Goal: Information Seeking & Learning: Learn about a topic

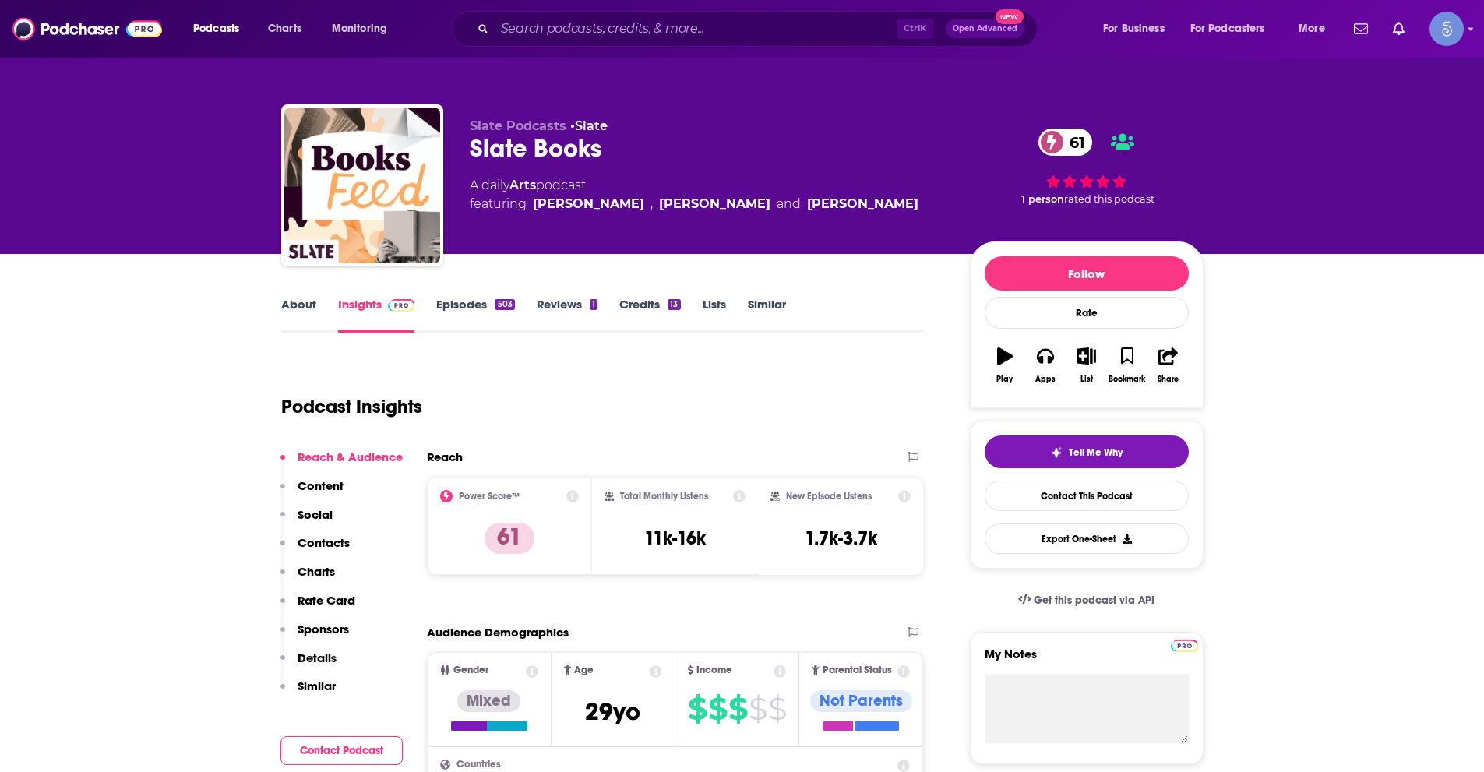
click at [293, 301] on link "About" at bounding box center [298, 315] width 35 height 36
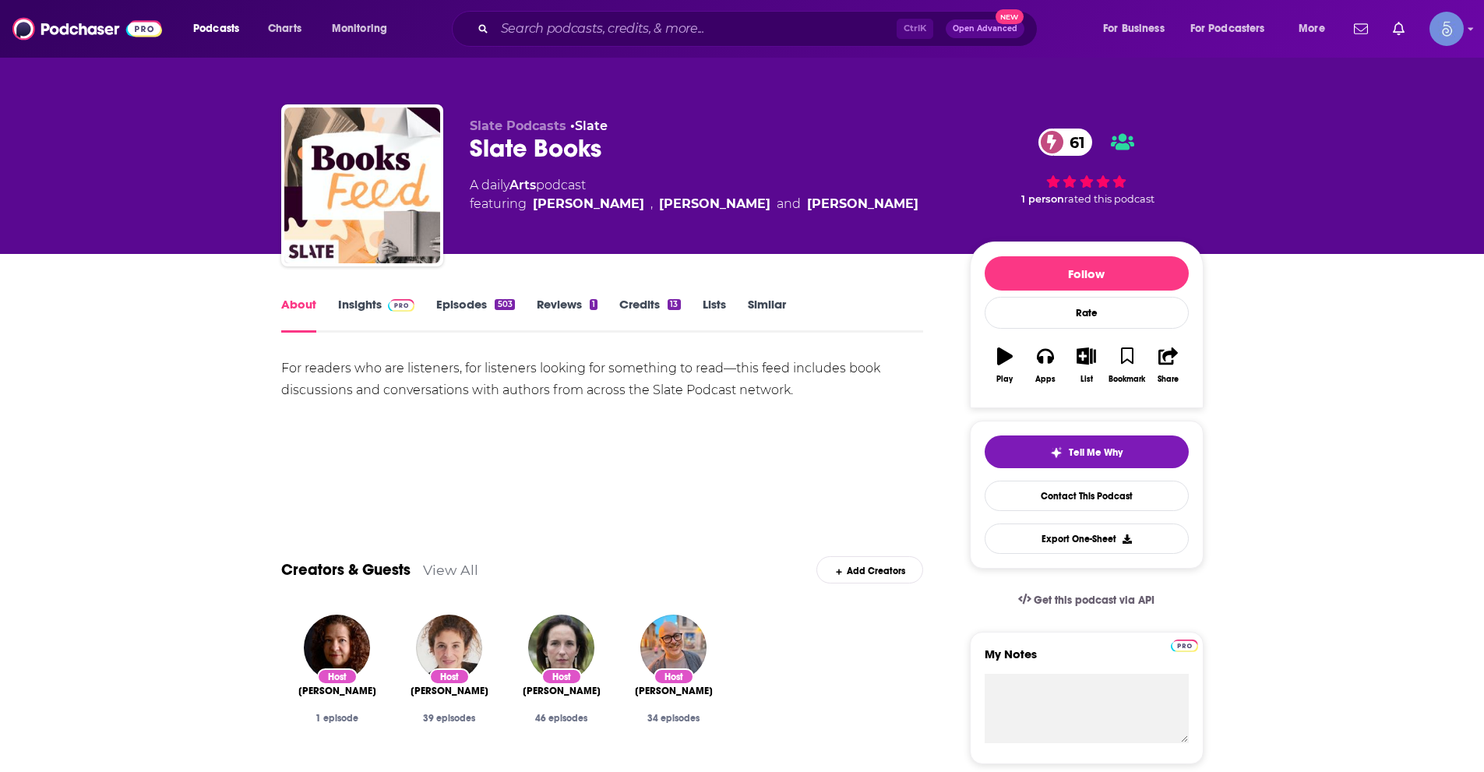
click at [358, 304] on link "Insights" at bounding box center [376, 315] width 77 height 36
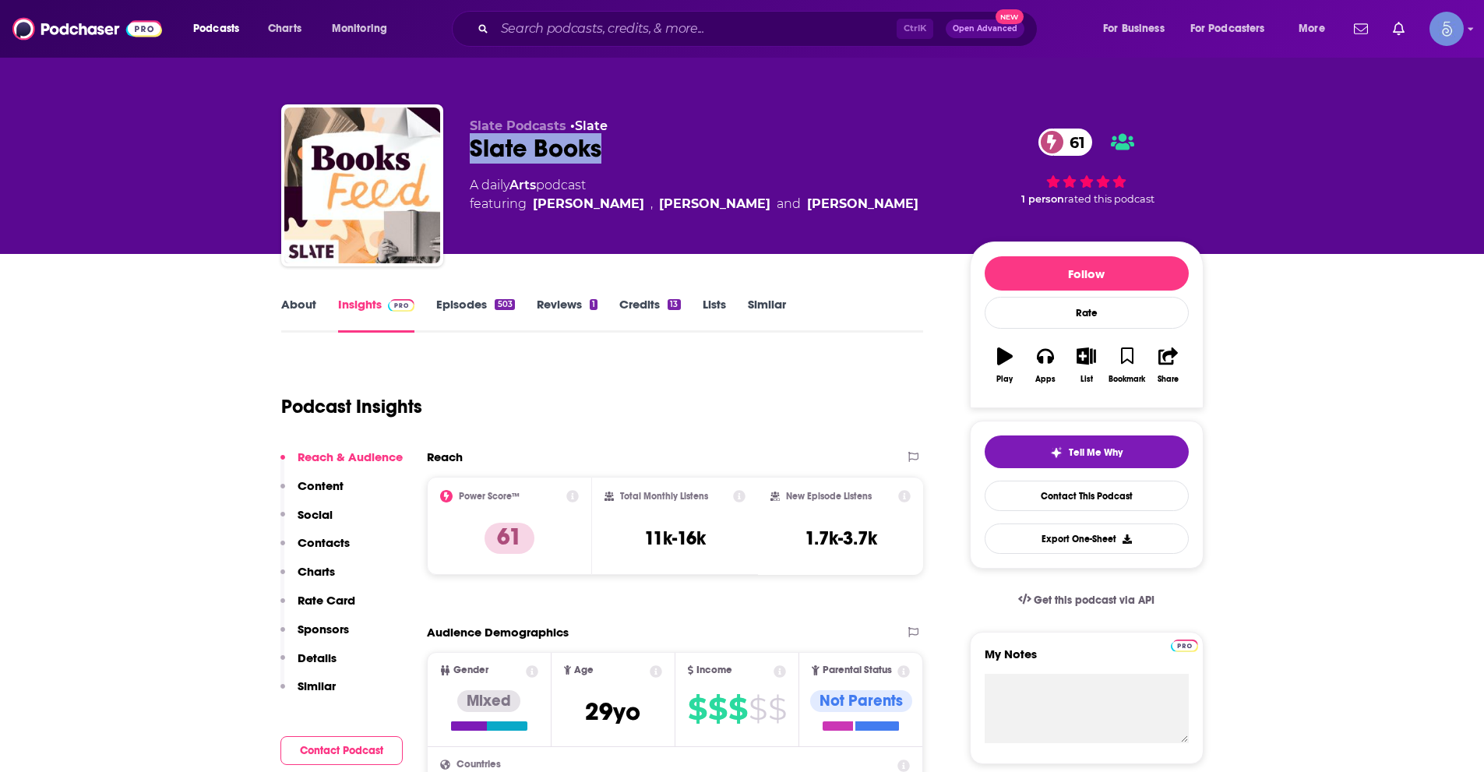
drag, startPoint x: 468, startPoint y: 149, endPoint x: 635, endPoint y: 147, distance: 167.5
click at [635, 147] on div "Slate Podcasts • Slate Slate Books 61 A daily Arts podcast featuring Meghan O’R…" at bounding box center [742, 188] width 923 height 168
copy h2 "Slate Books"
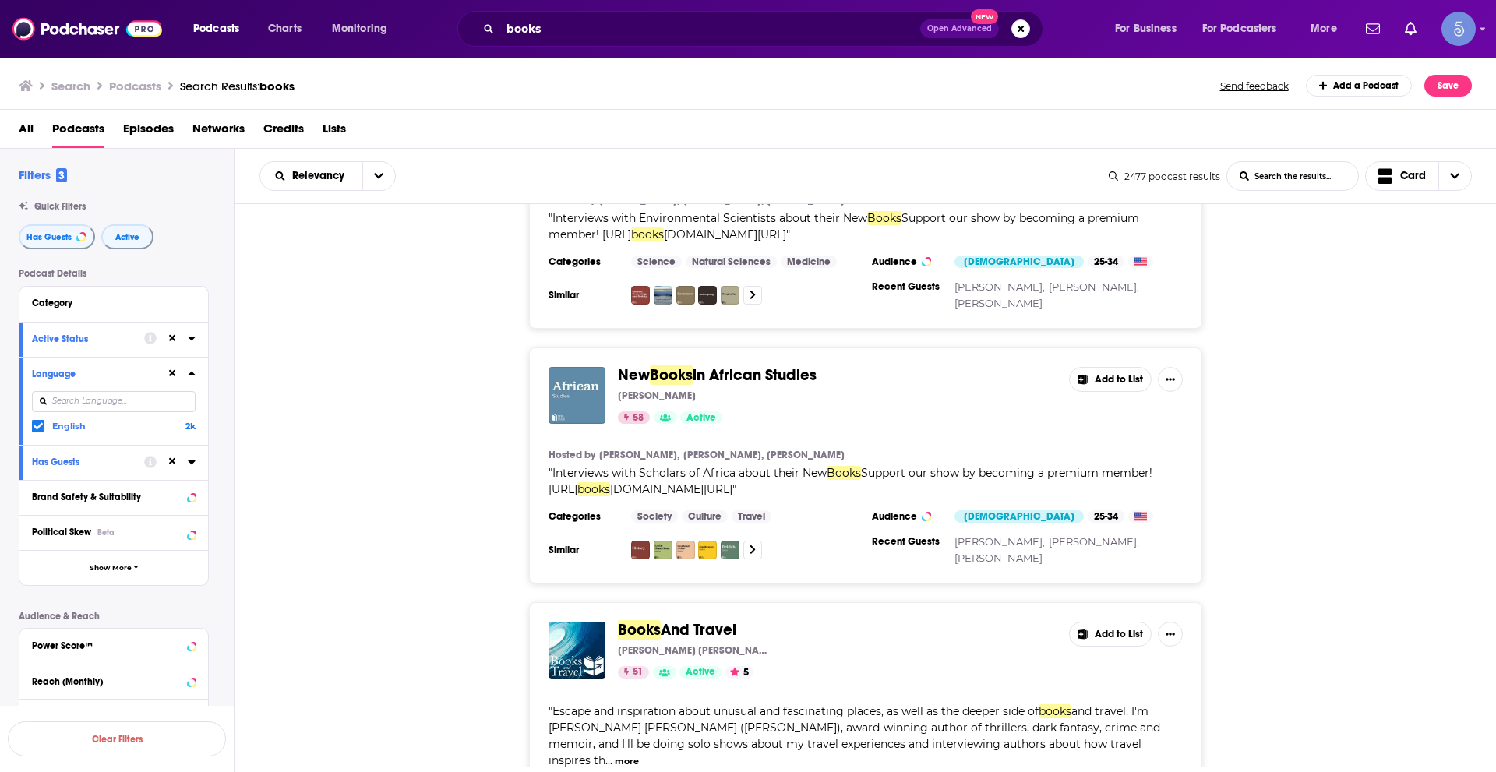
scroll to position [12180, 0]
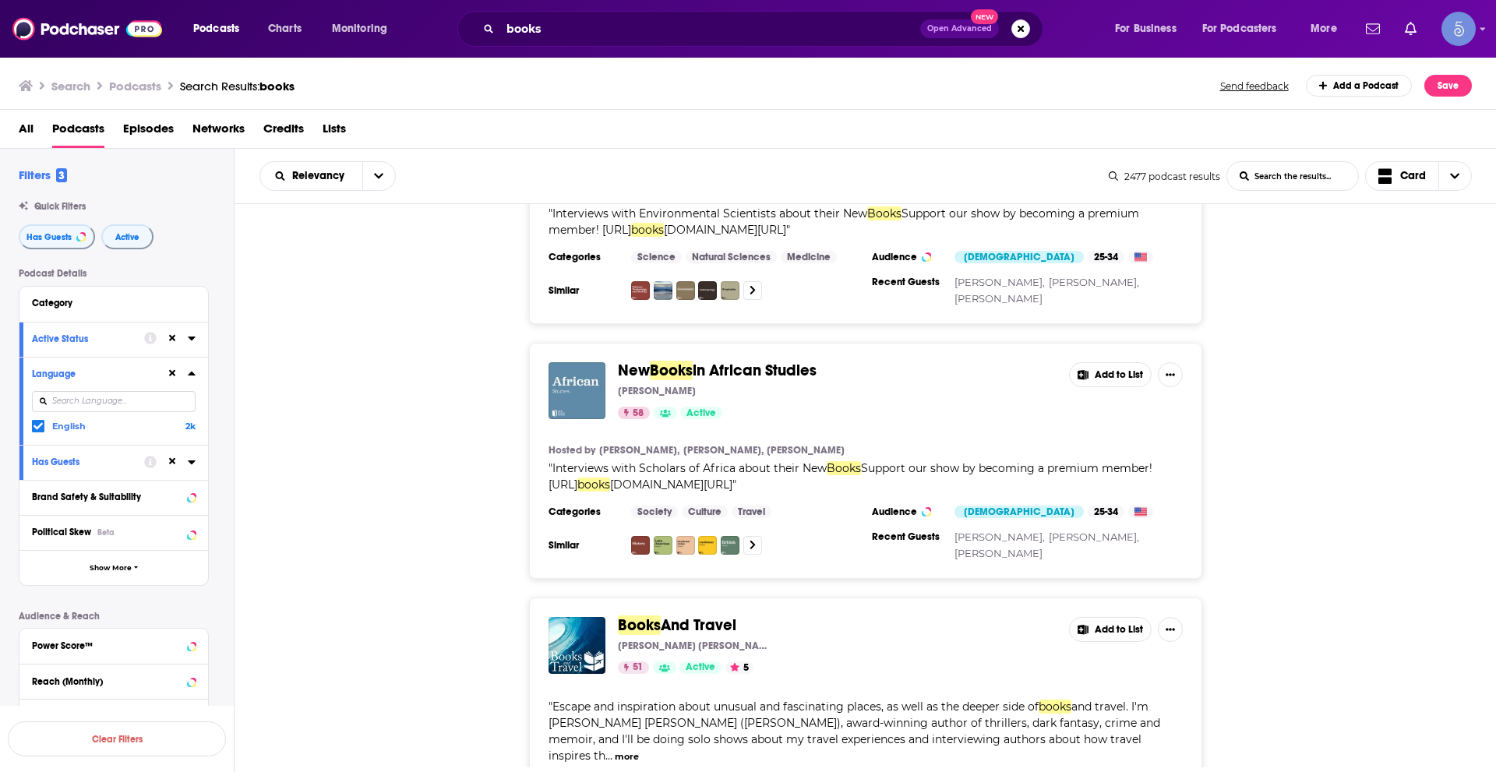
click at [639, 750] on button "more" at bounding box center [627, 756] width 24 height 13
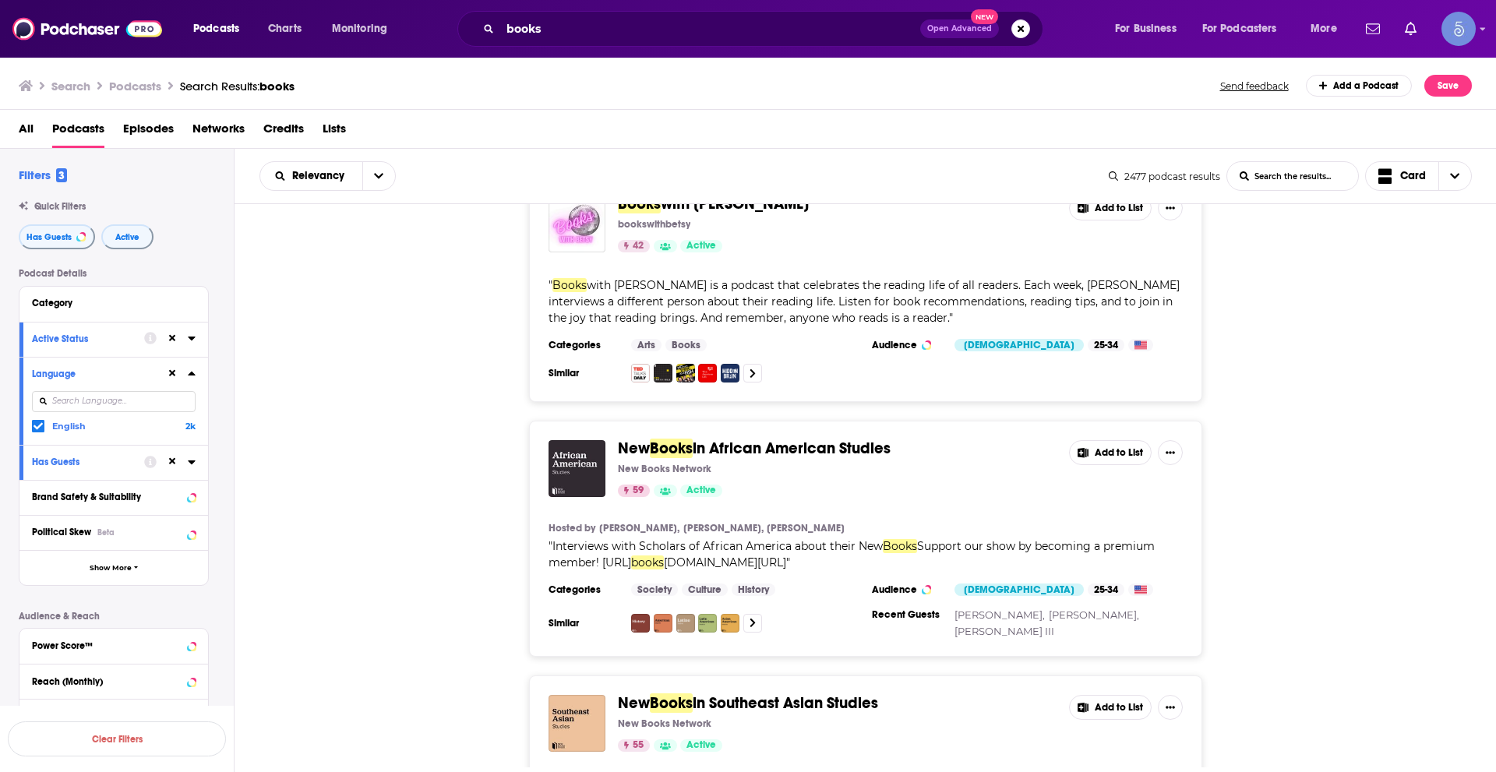
scroll to position [16700, 0]
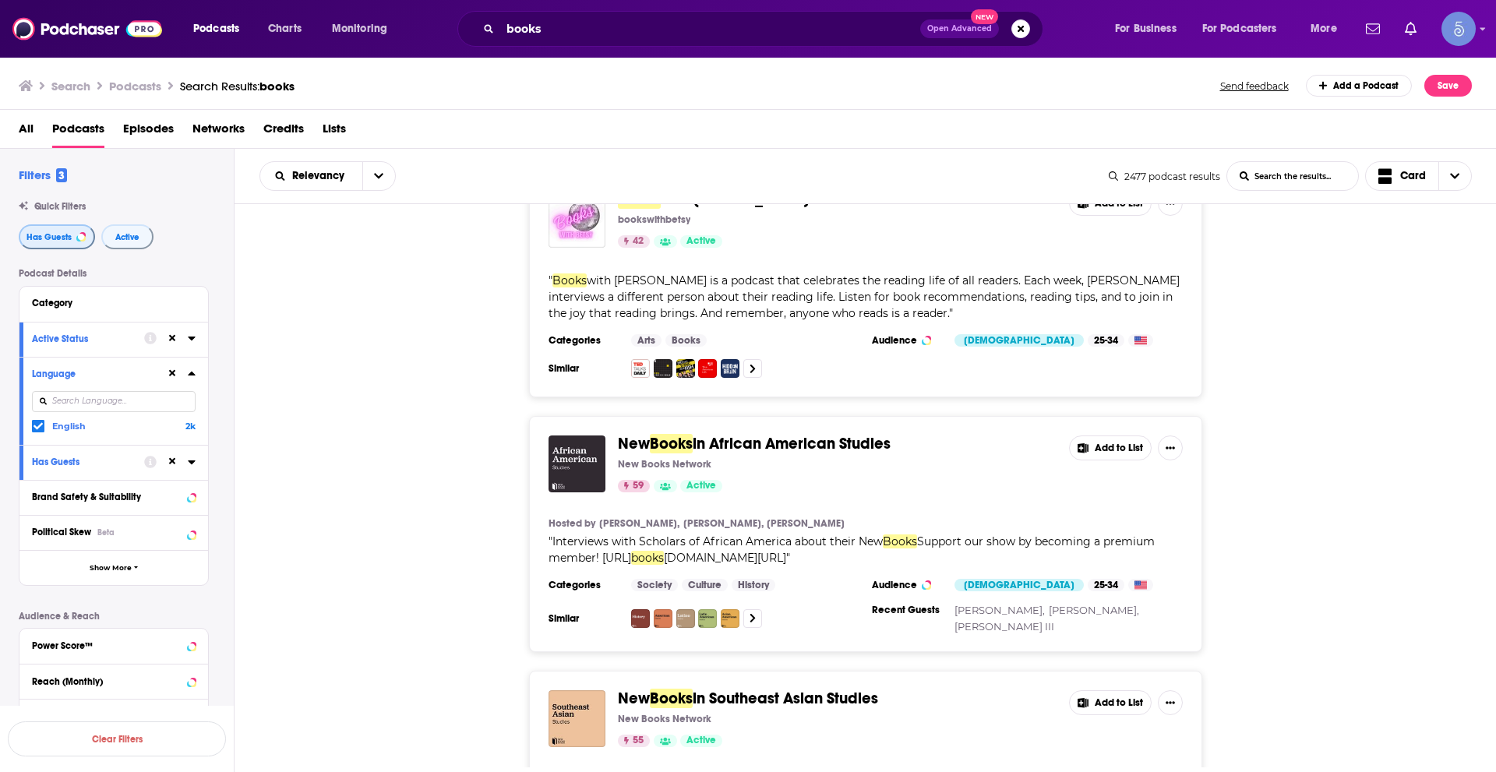
click at [76, 228] on button "Has Guests" at bounding box center [57, 236] width 76 height 25
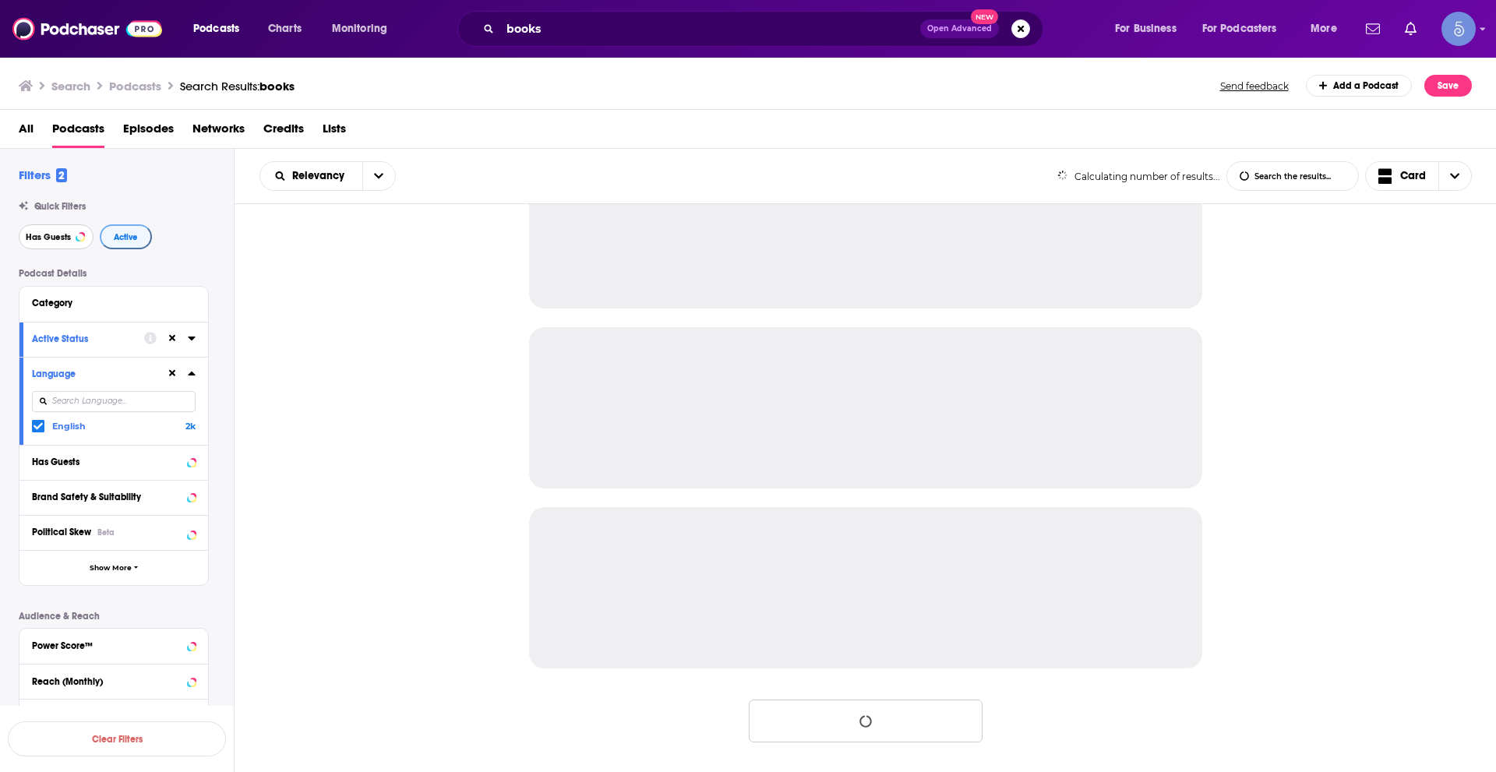
scroll to position [1336, 0]
click at [130, 234] on span "Active" at bounding box center [126, 237] width 24 height 9
click at [175, 372] on icon at bounding box center [172, 373] width 7 height 7
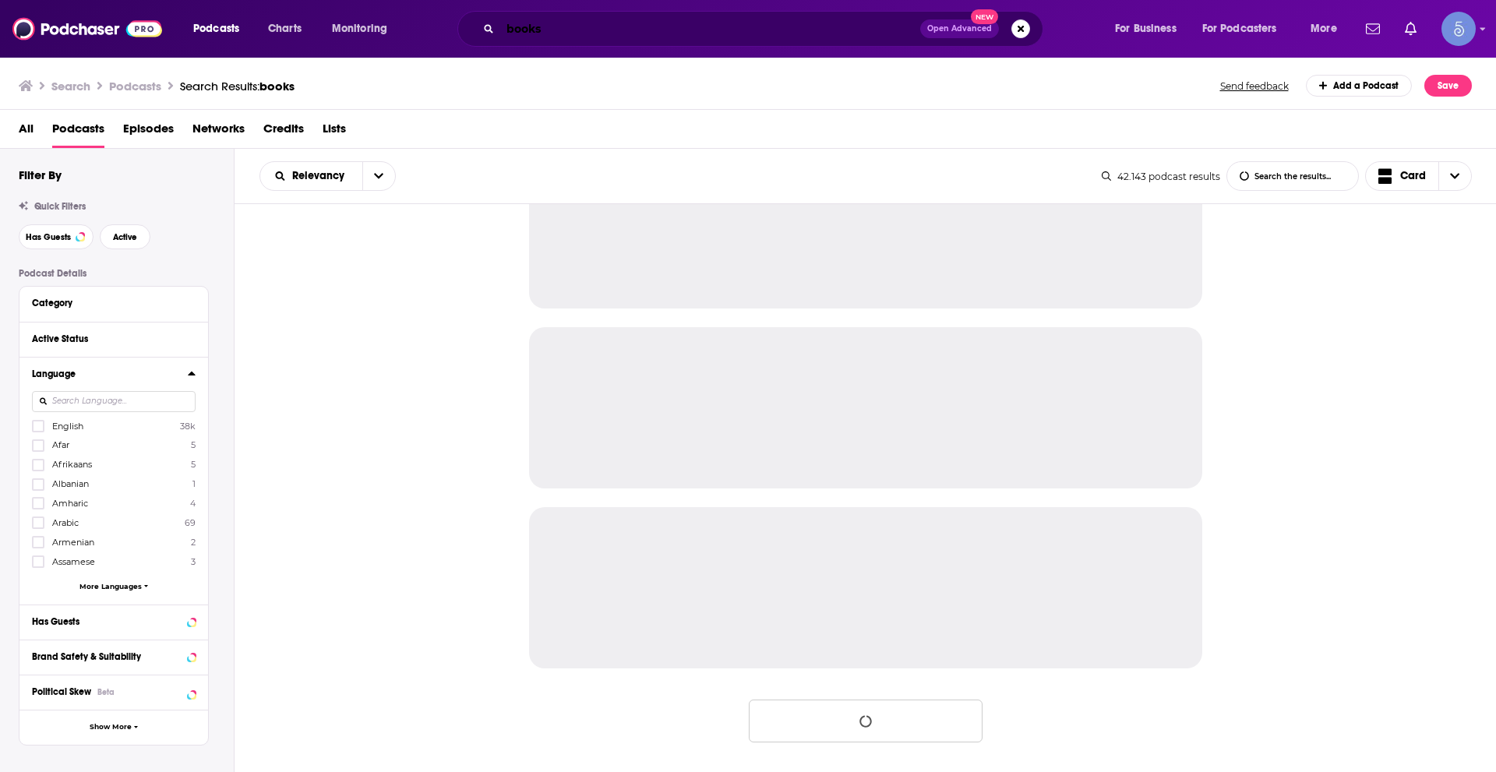
click at [513, 29] on input "books" at bounding box center [710, 28] width 420 height 25
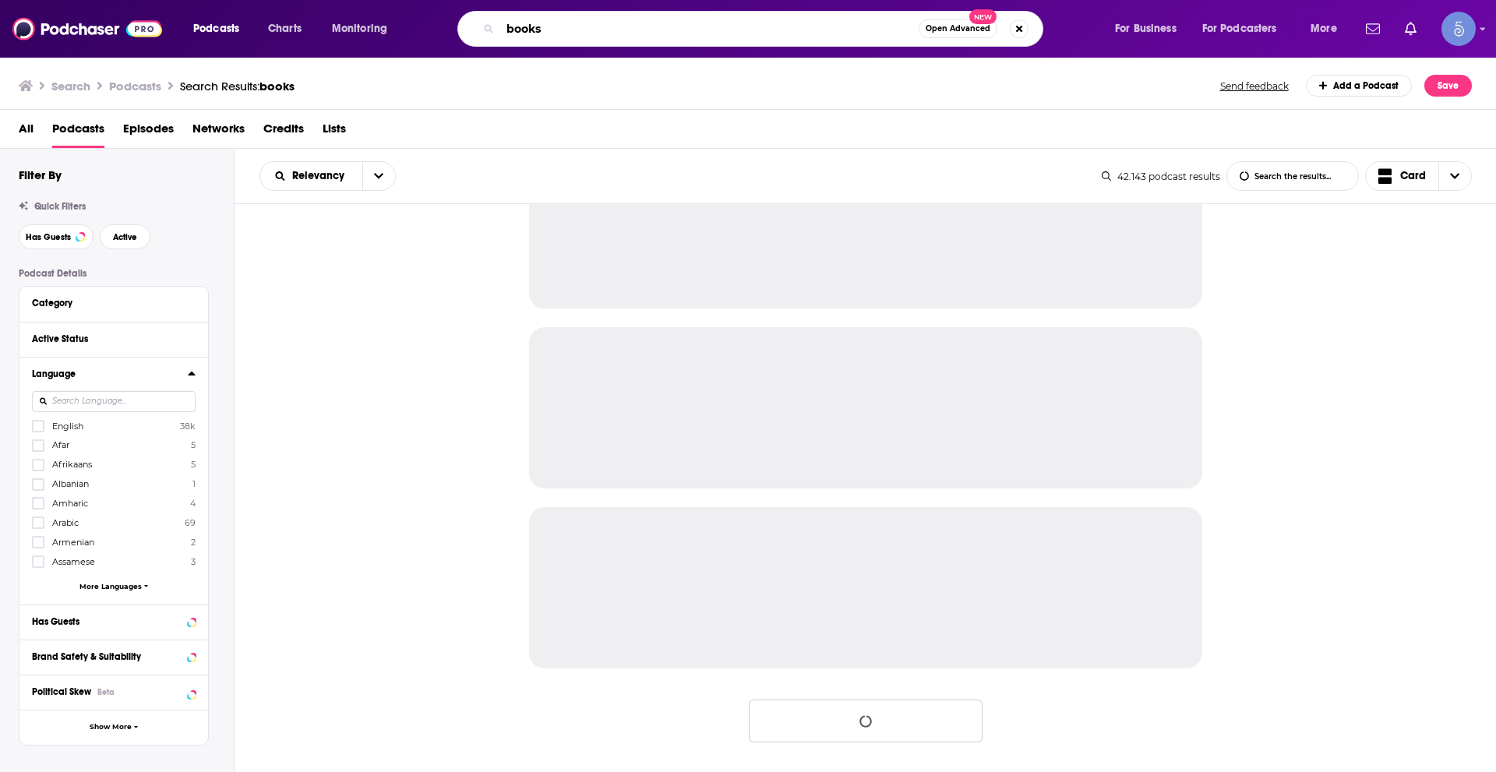
click at [513, 29] on input "books" at bounding box center [709, 28] width 418 height 25
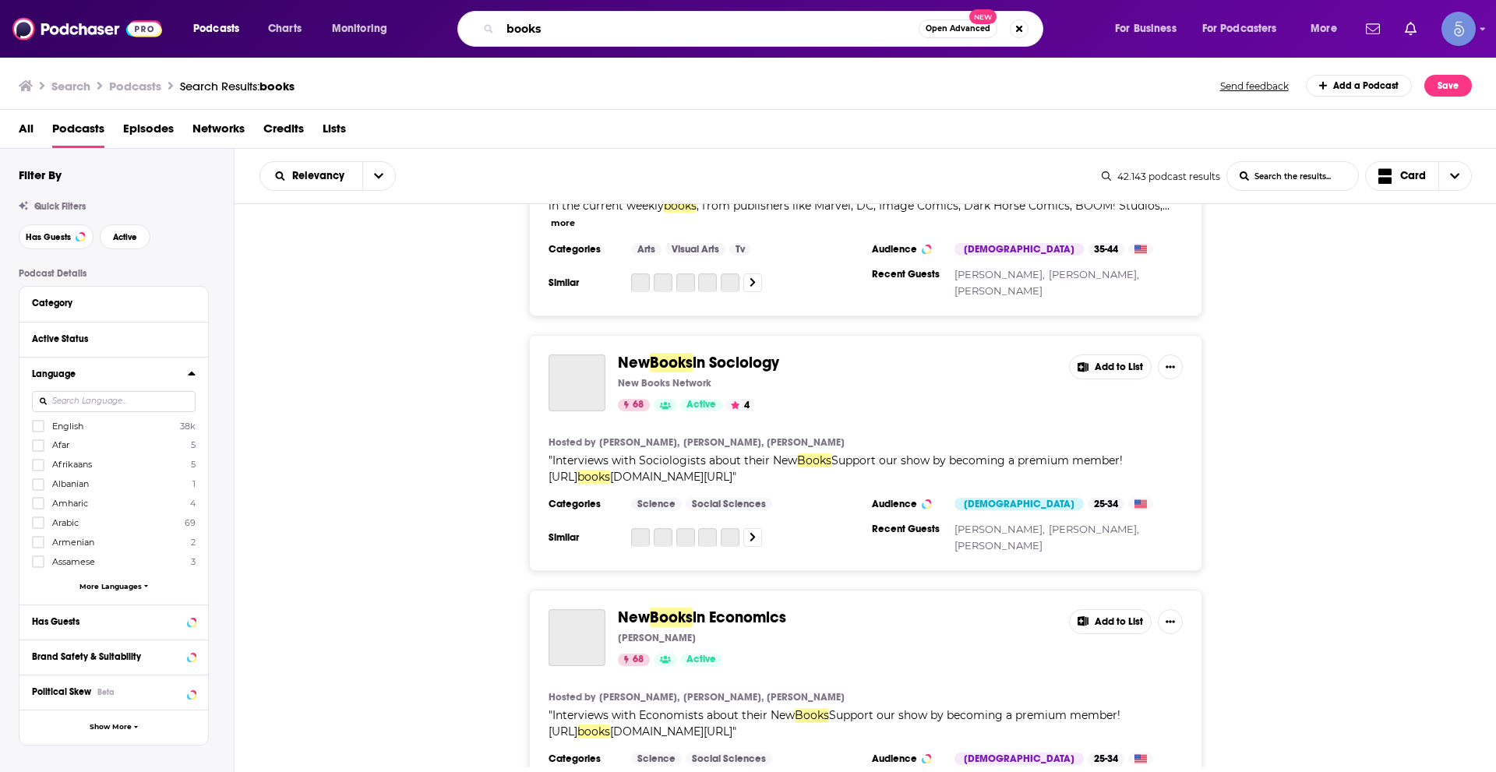
scroll to position [4629, 0]
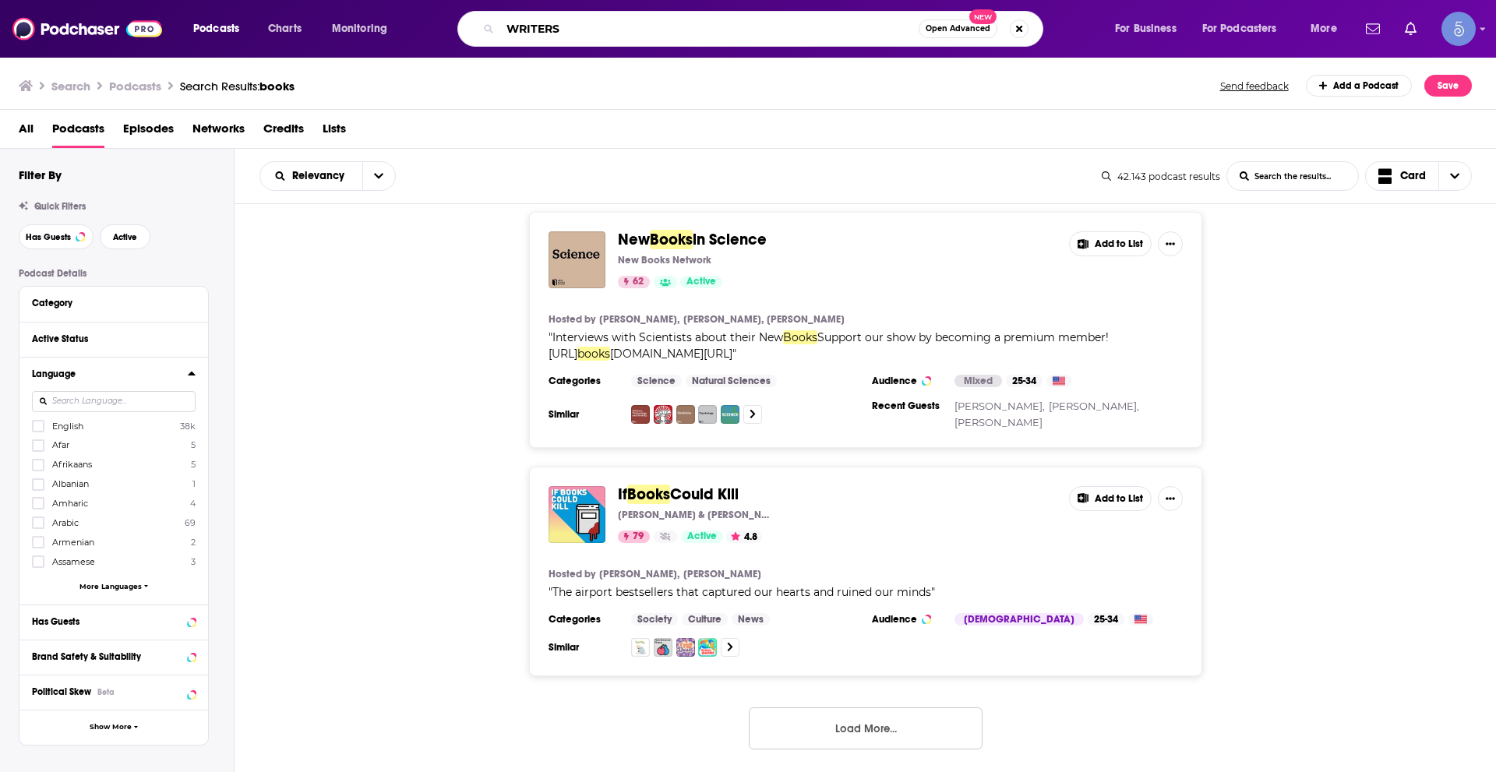
type input "WRITERS"
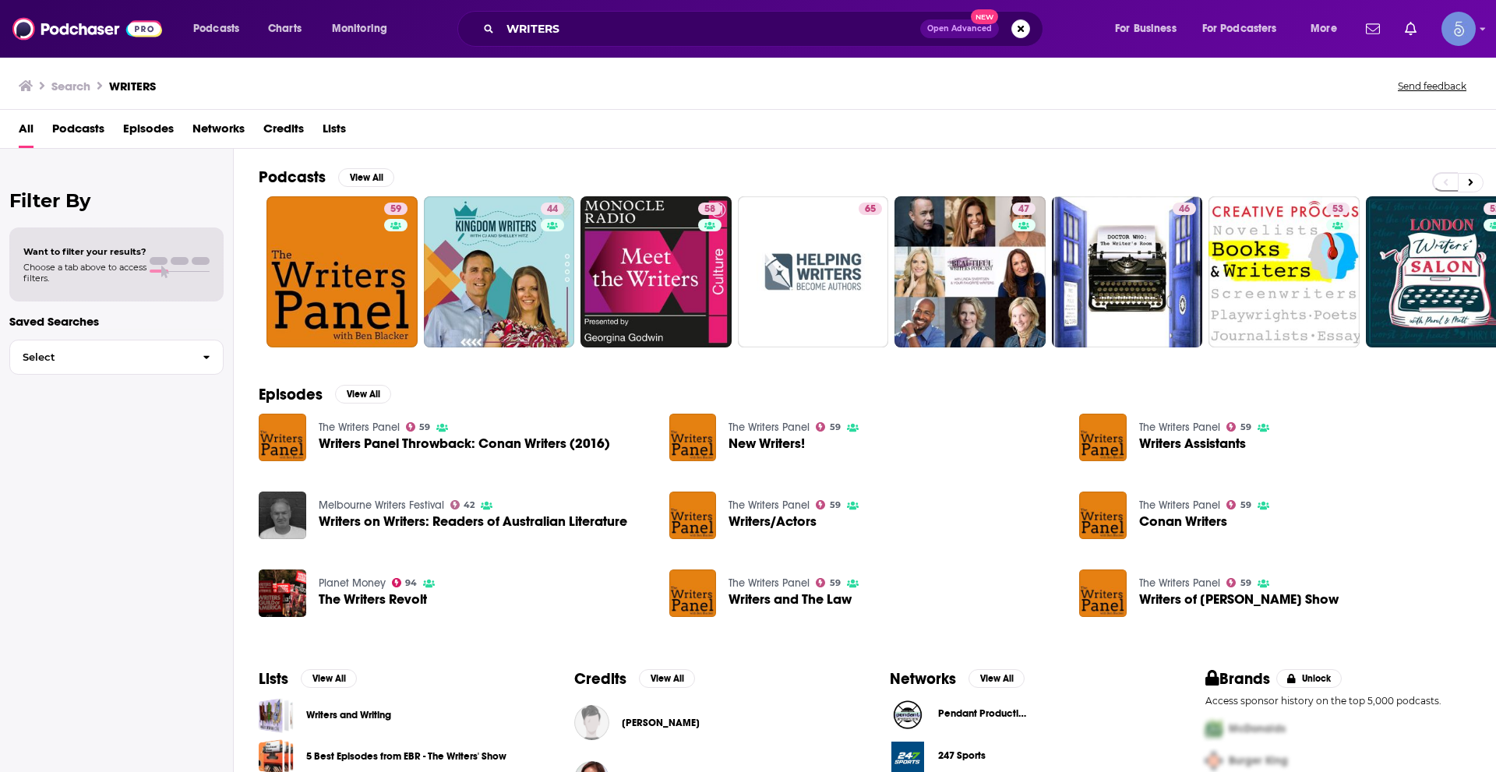
click at [90, 129] on span "Podcasts" at bounding box center [78, 132] width 52 height 32
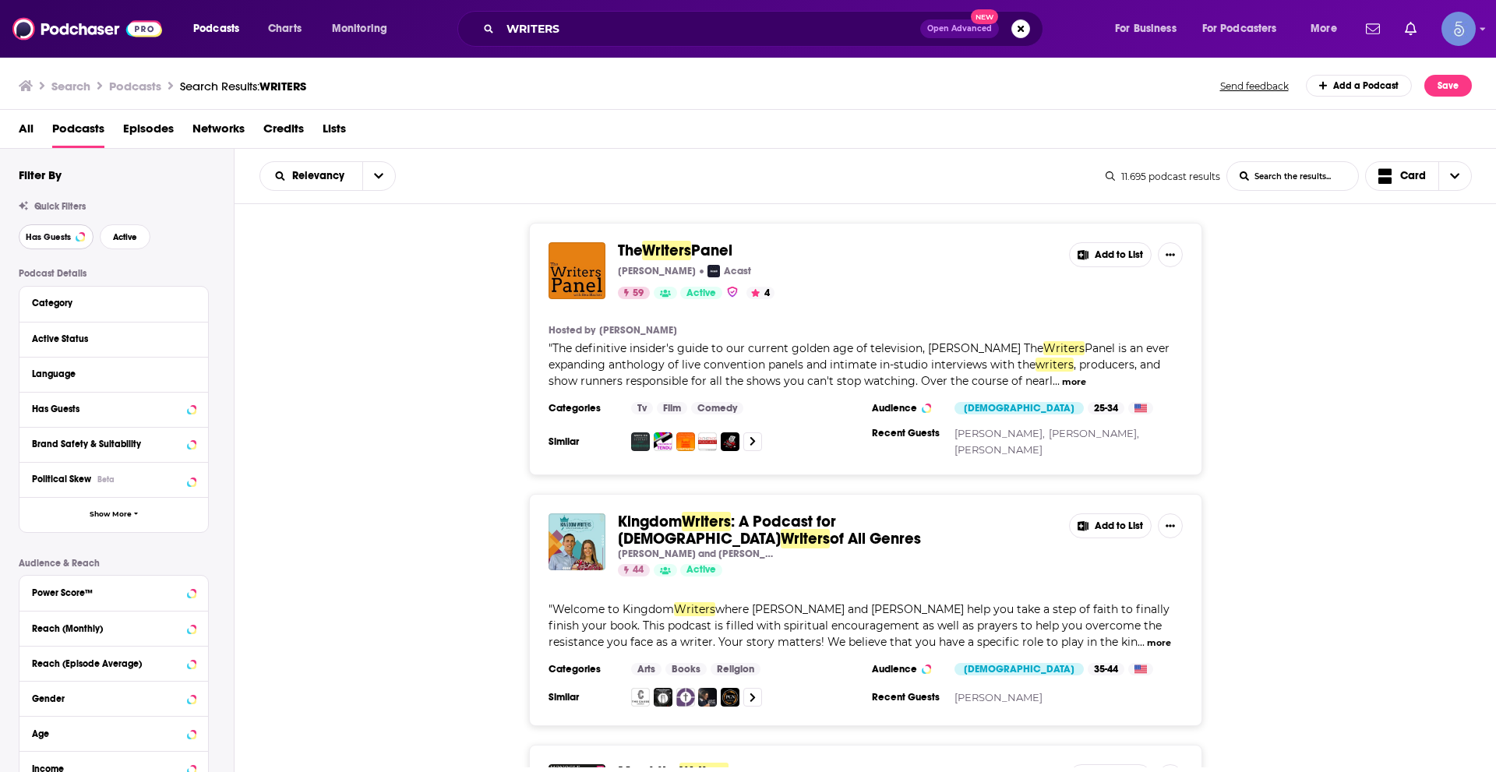
click at [75, 226] on button "Has Guests" at bounding box center [56, 236] width 75 height 25
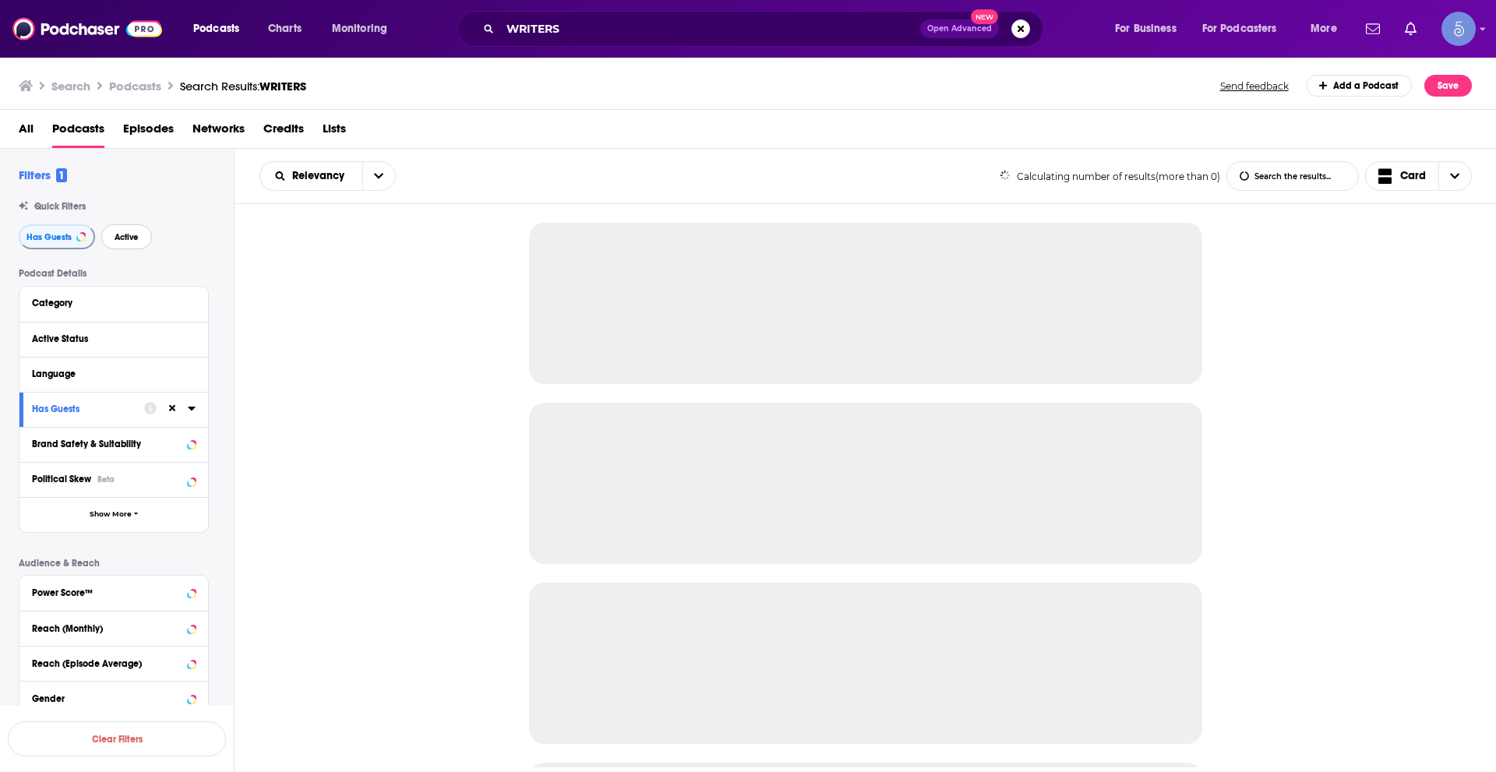
click at [132, 228] on button "Active" at bounding box center [126, 236] width 51 height 25
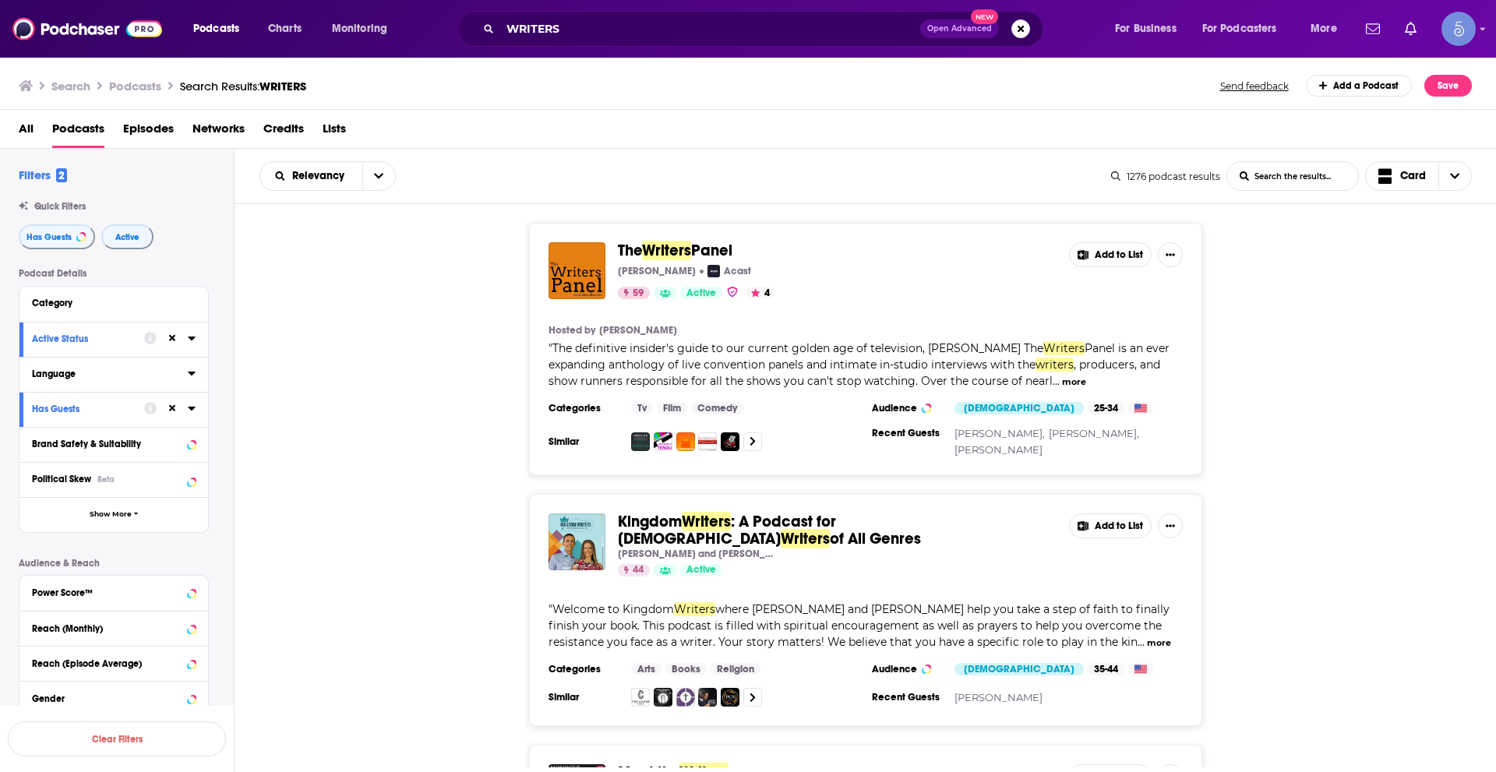
click at [186, 371] on button "Language" at bounding box center [110, 373] width 156 height 19
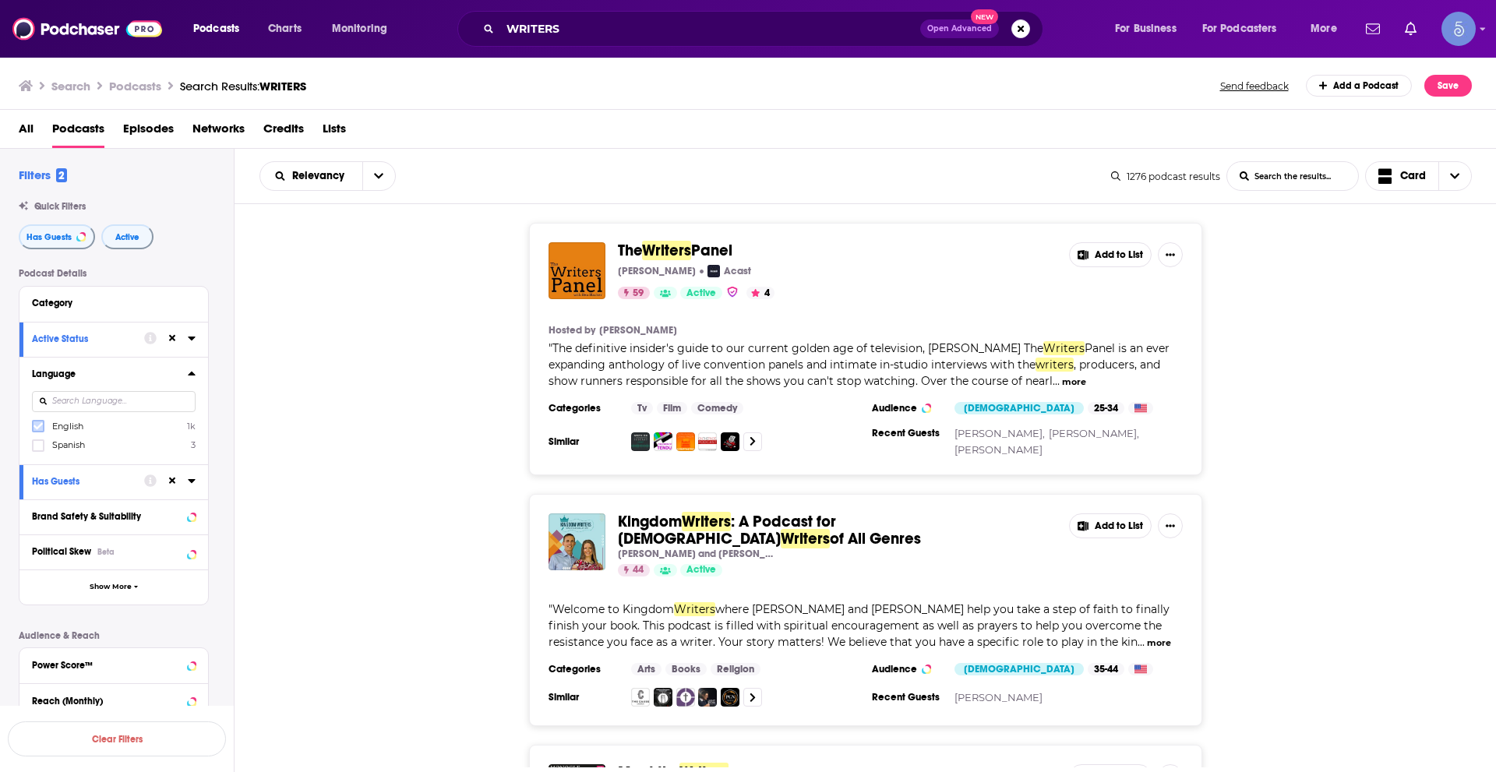
click at [41, 429] on icon at bounding box center [38, 426] width 9 height 9
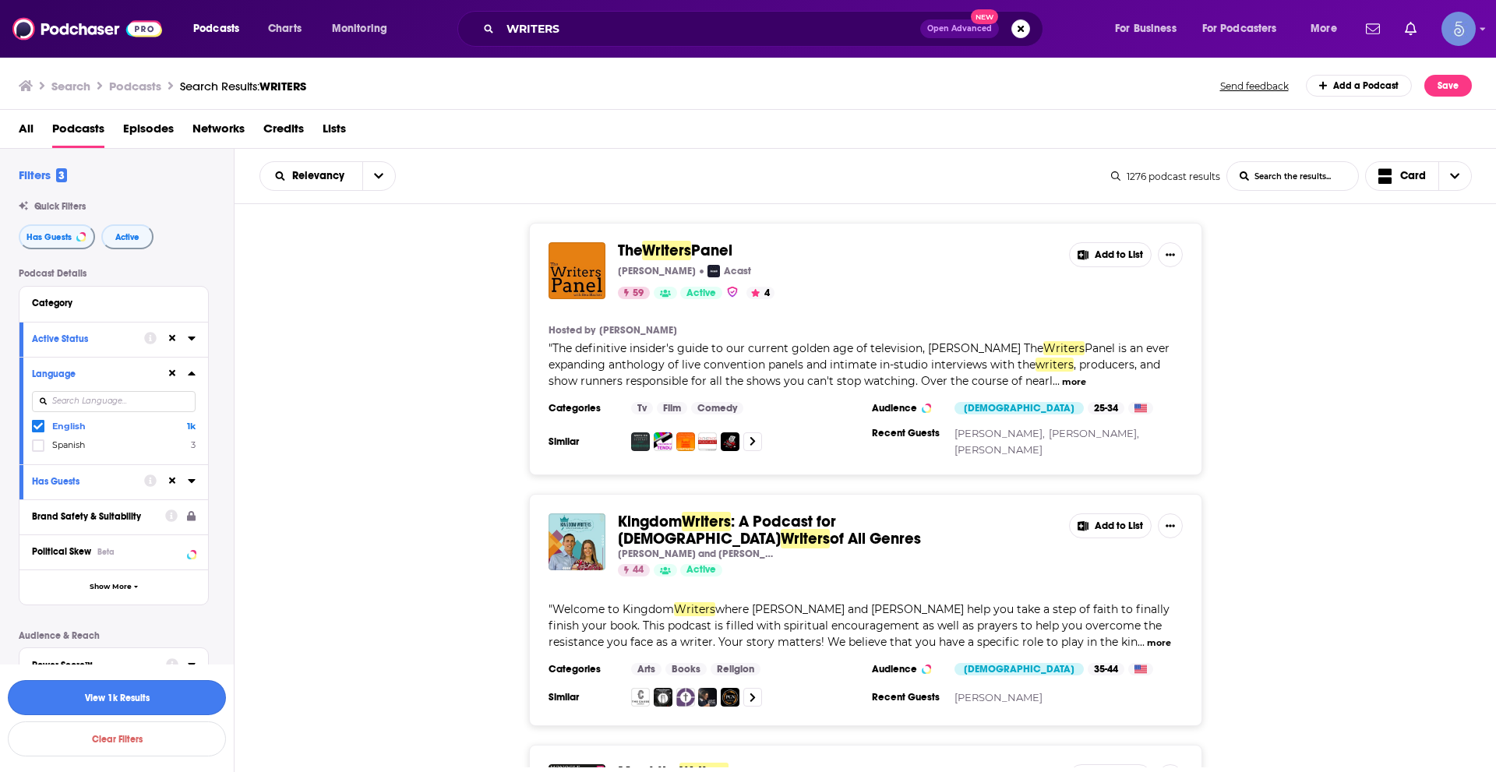
click at [159, 699] on button "View 1k Results" at bounding box center [117, 697] width 218 height 35
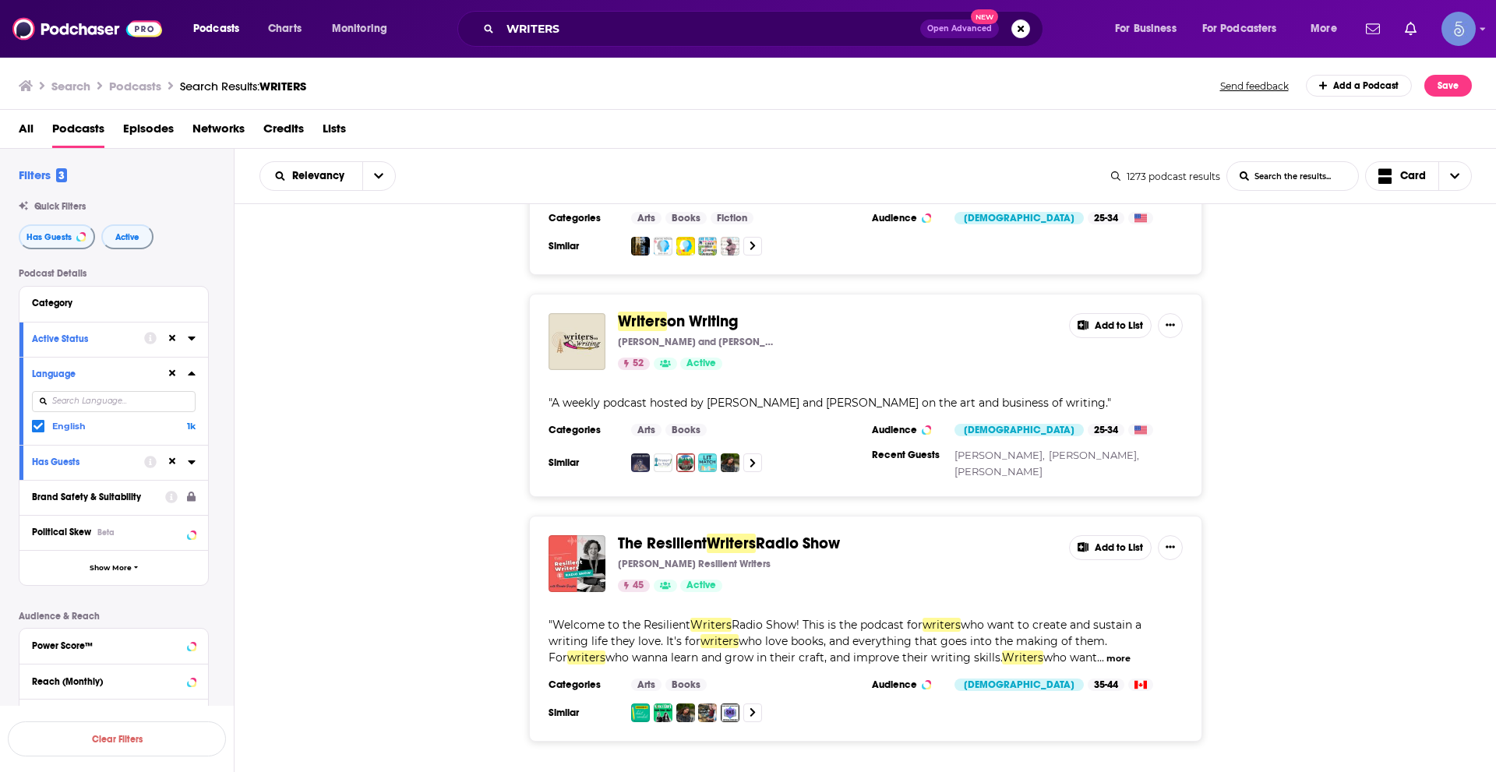
scroll to position [2961, 0]
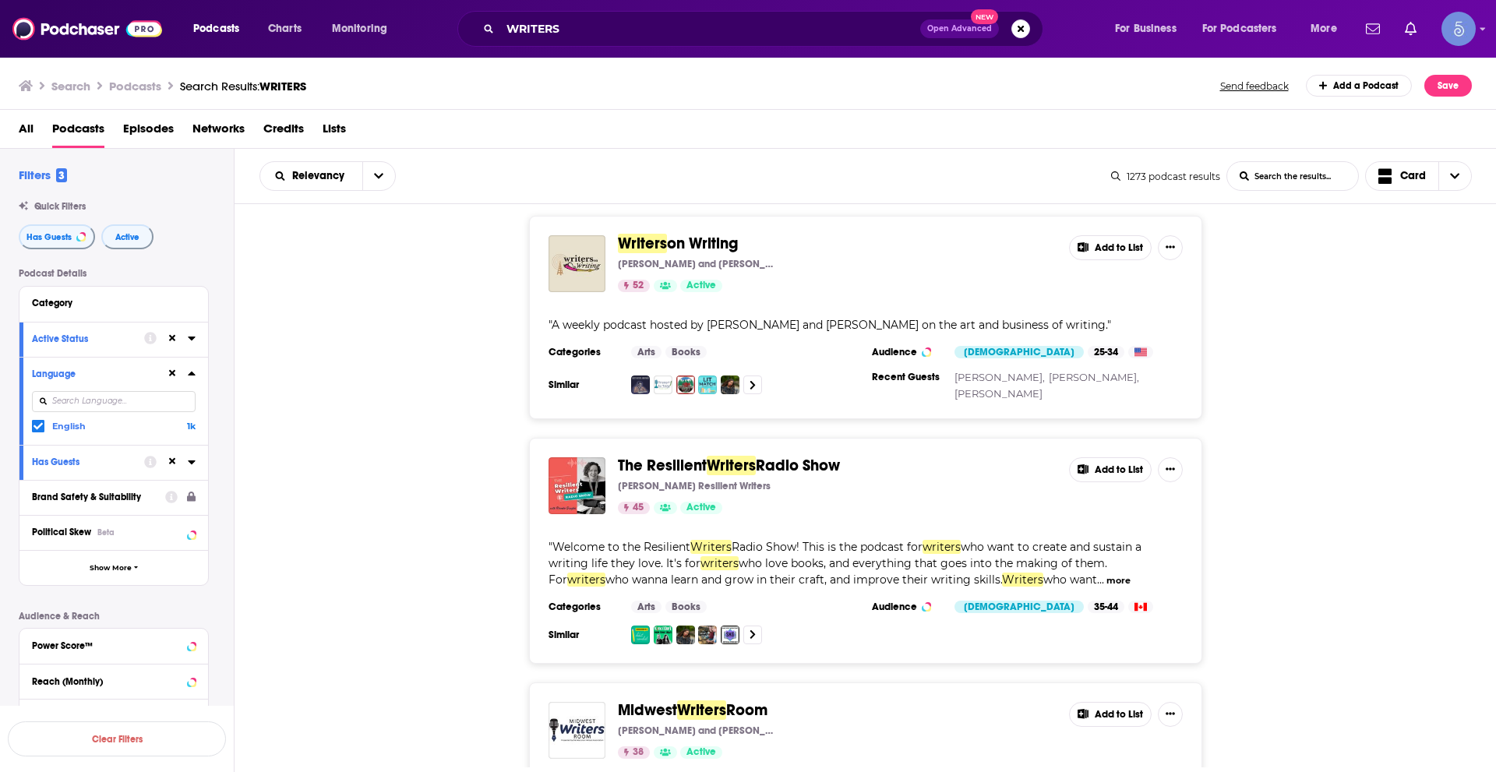
click at [1107, 574] on button "more" at bounding box center [1119, 580] width 24 height 13
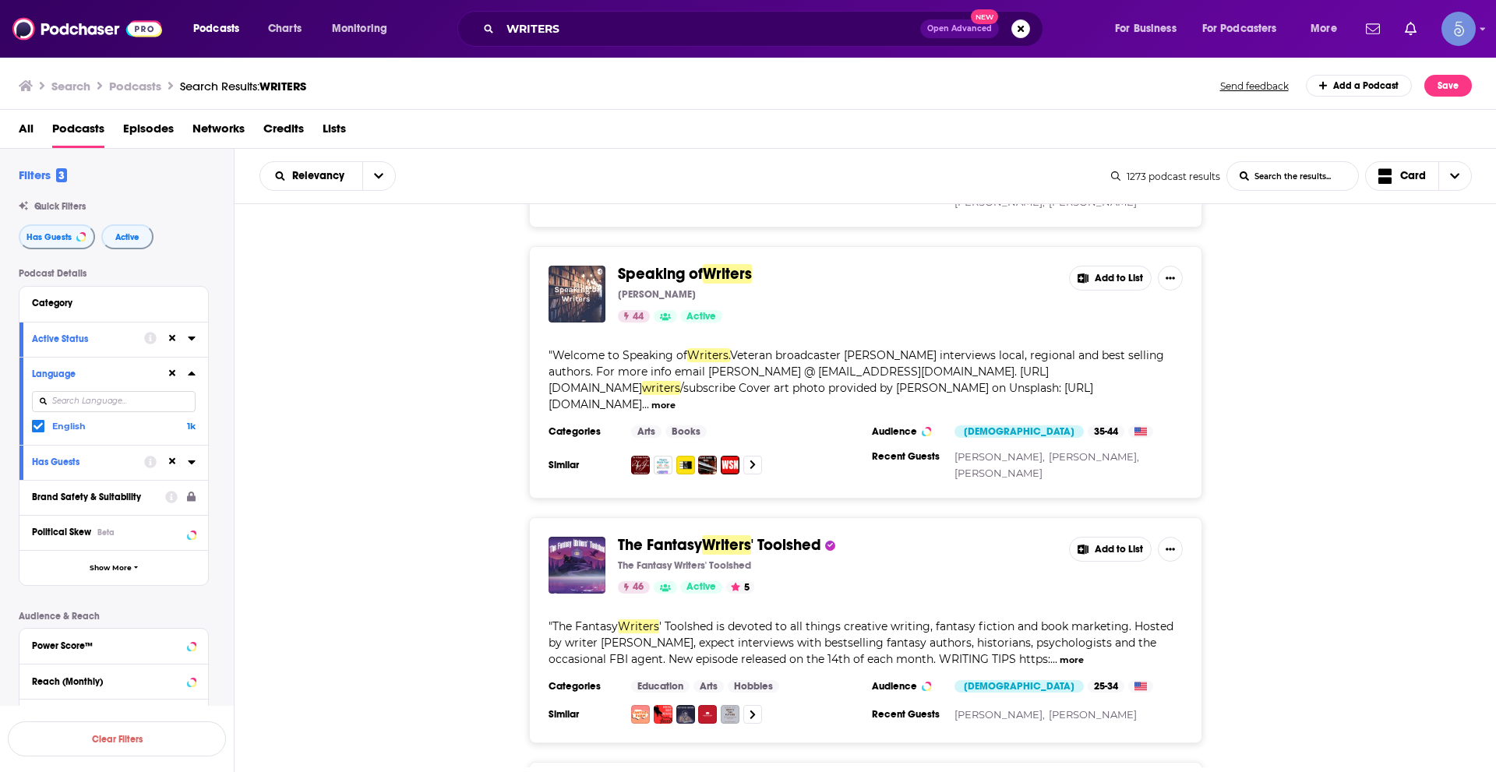
scroll to position [3896, 0]
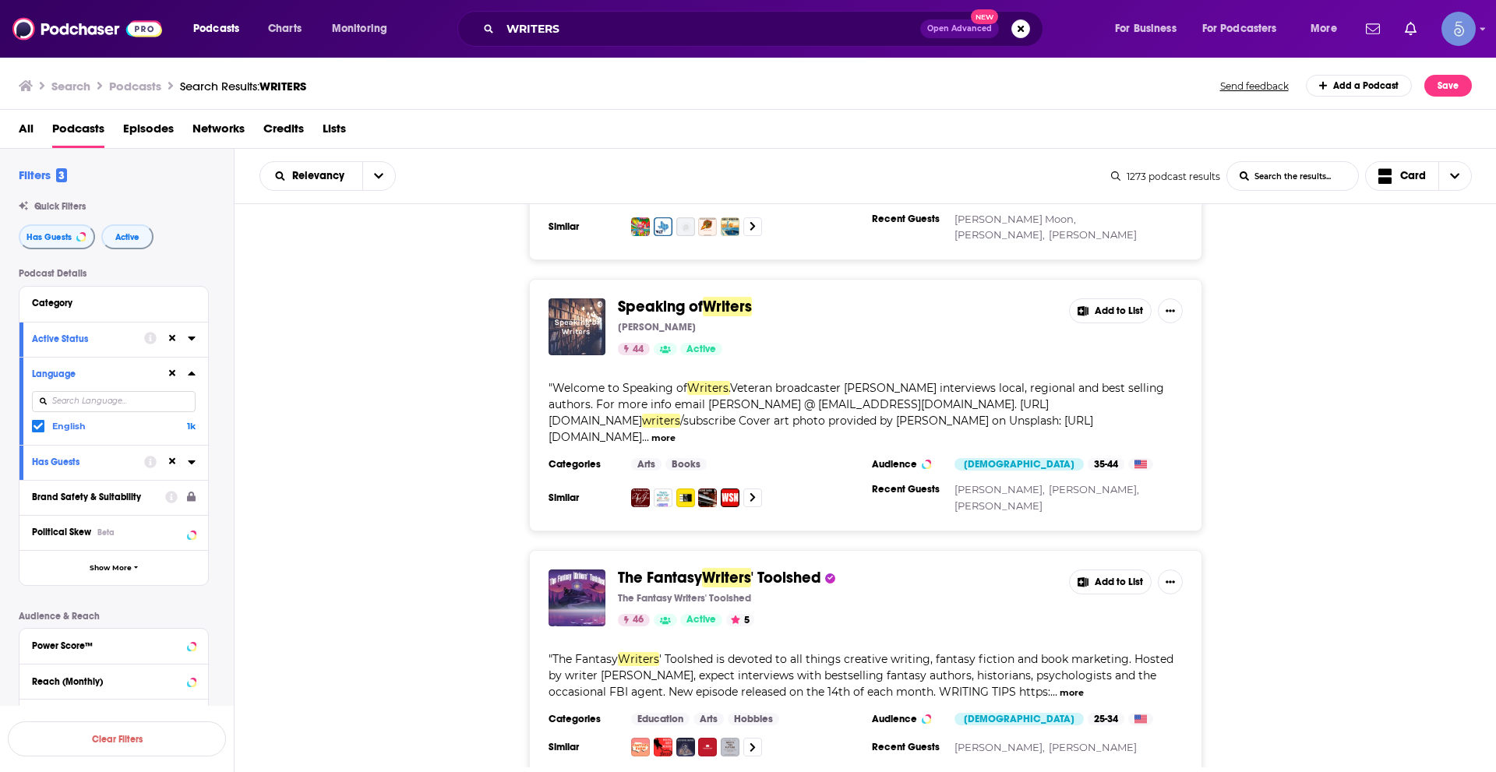
click at [676, 432] on button "more" at bounding box center [663, 438] width 24 height 13
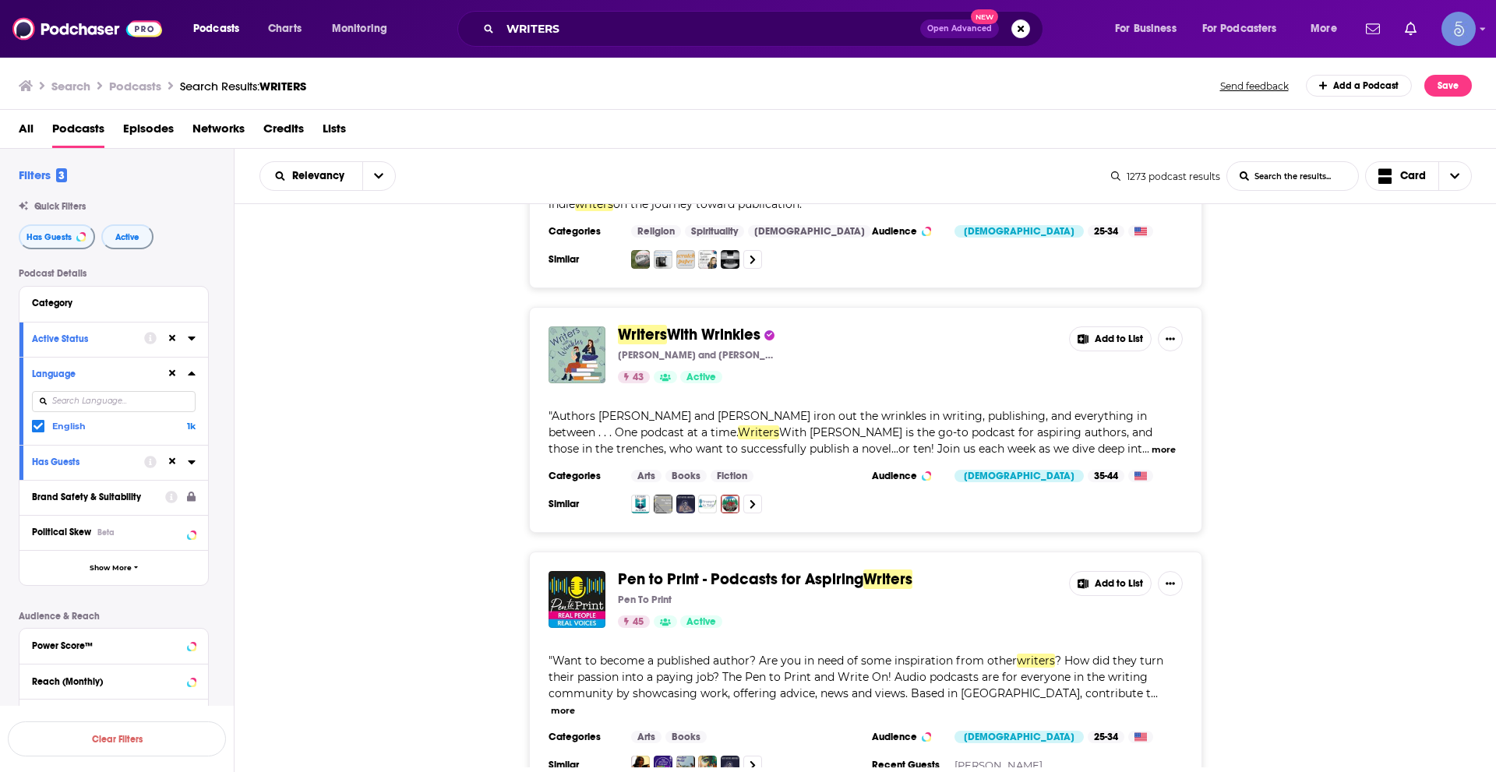
scroll to position [5637, 0]
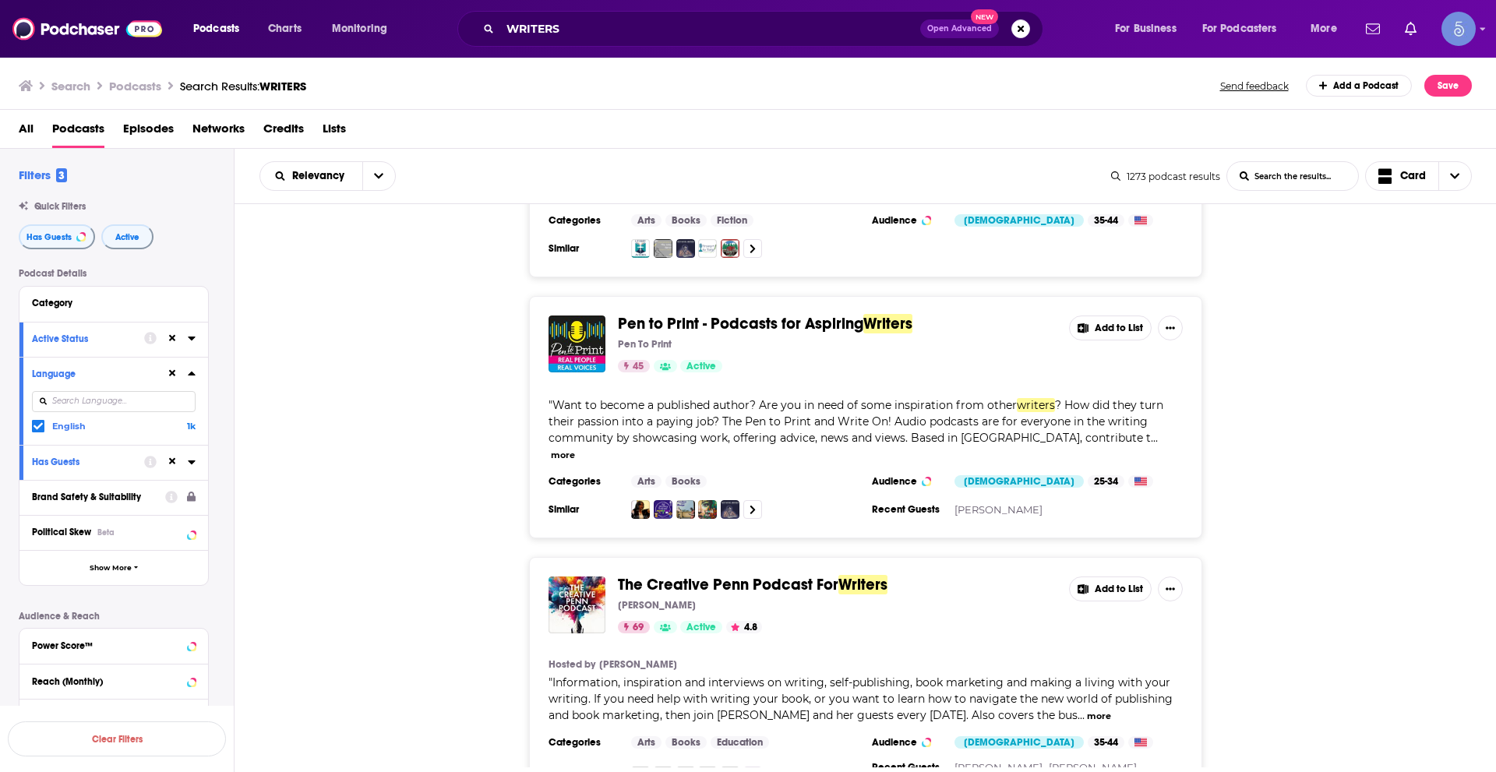
scroll to position [5871, 0]
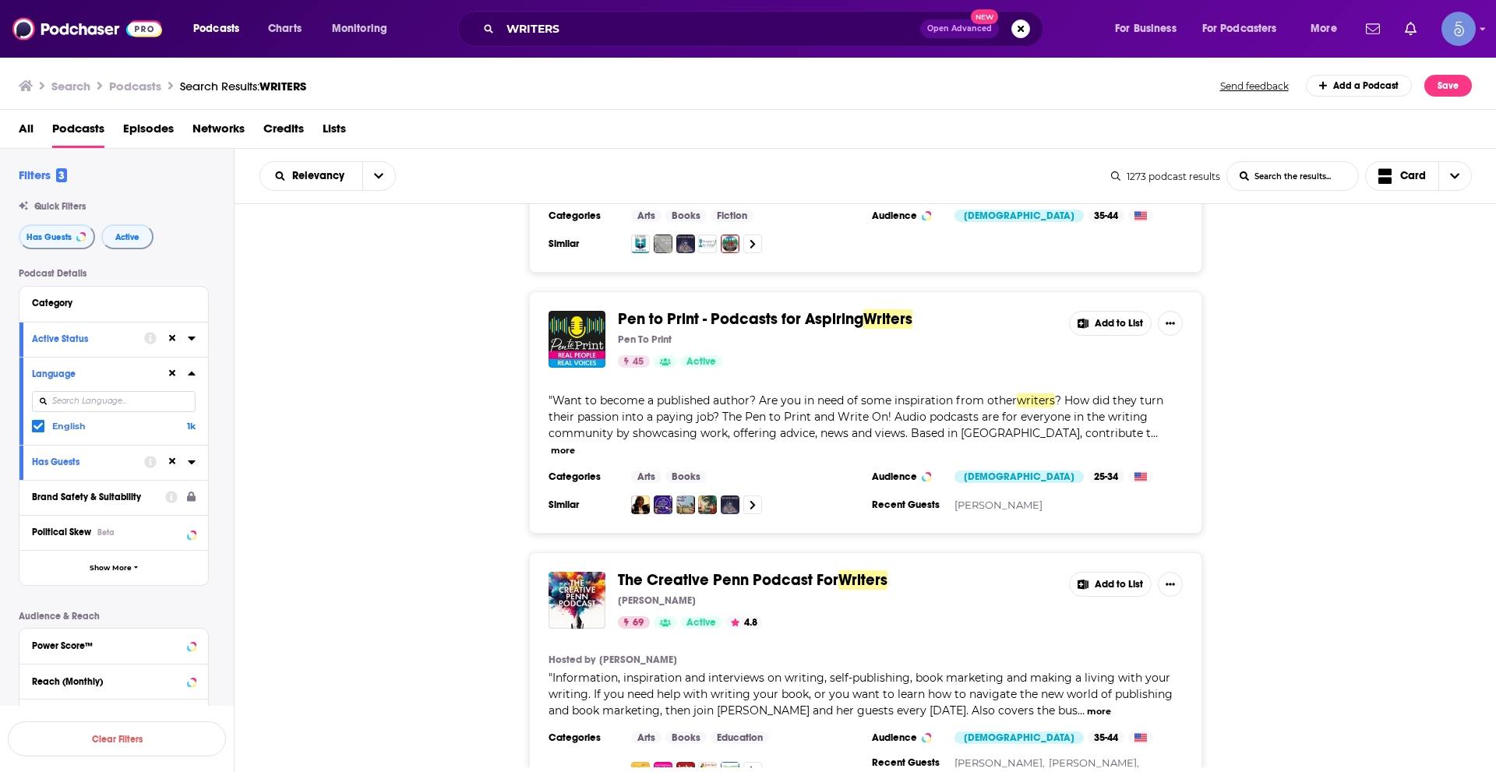
click at [1089, 705] on button "more" at bounding box center [1099, 711] width 24 height 13
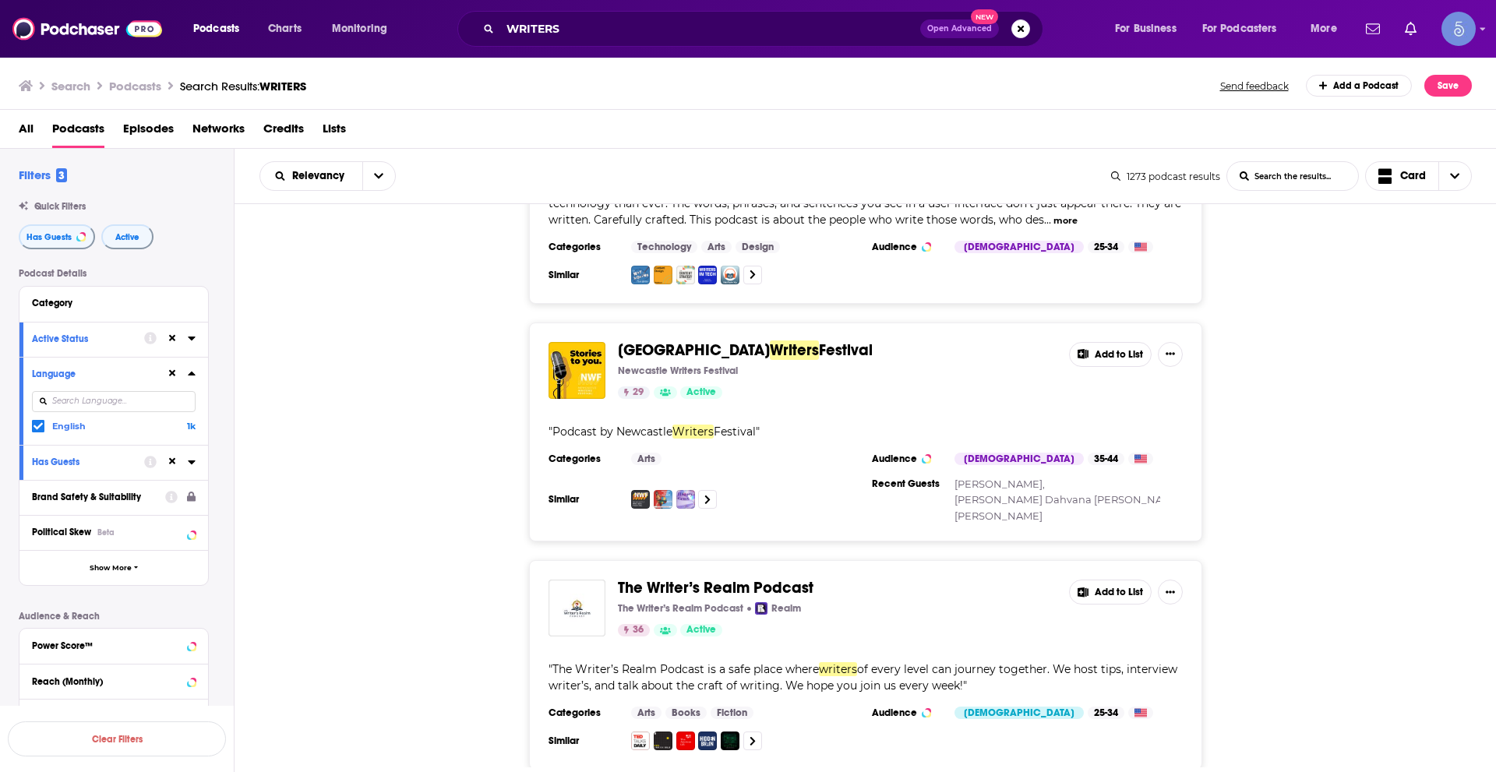
scroll to position [9455, 0]
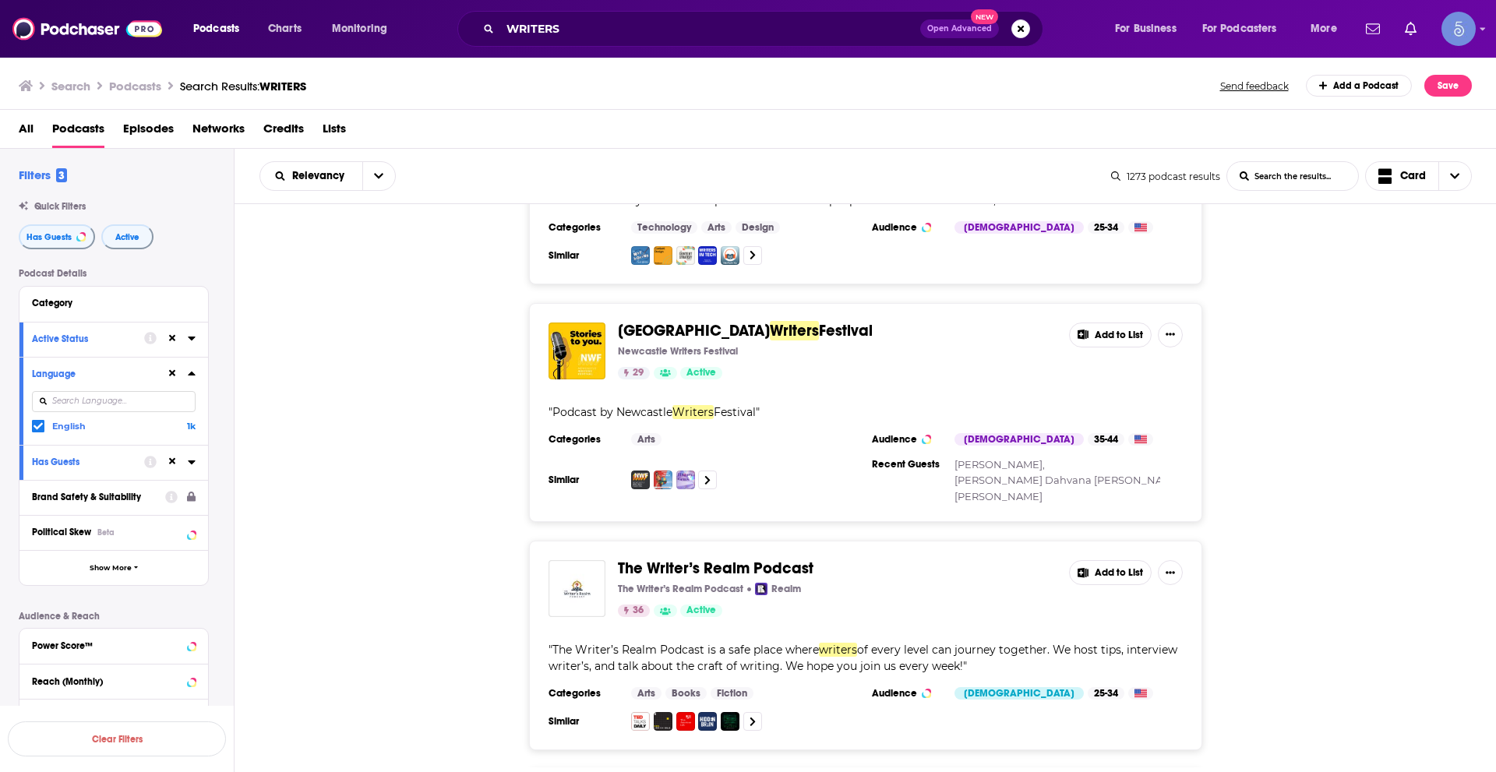
drag, startPoint x: 639, startPoint y: 454, endPoint x: 443, endPoint y: 487, distance: 199.2
click at [443, 541] on div "The Writer’s Realm Podcast The Writer’s Realm Podcast Realm 36 Active Add to Li…" at bounding box center [866, 646] width 1262 height 210
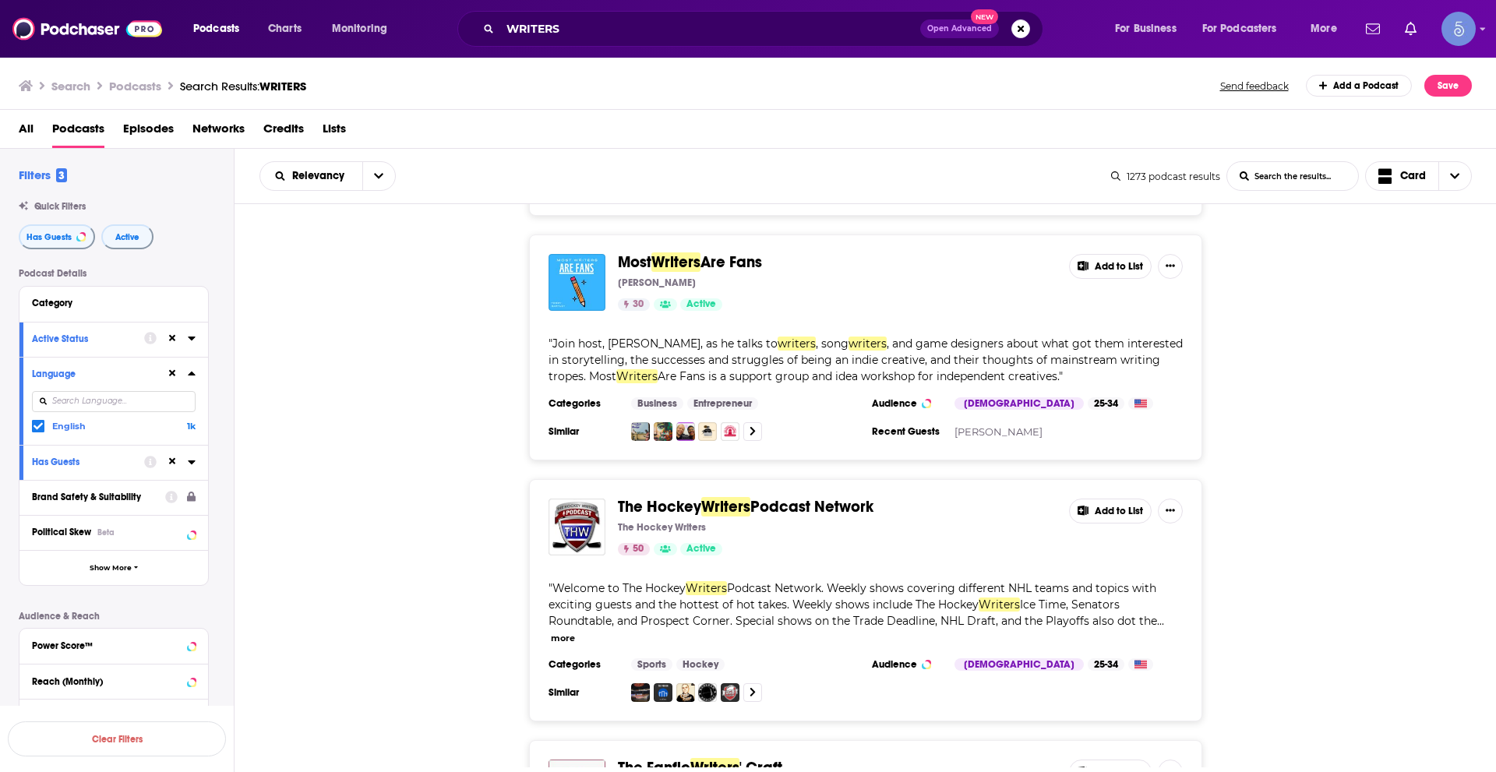
scroll to position [11695, 0]
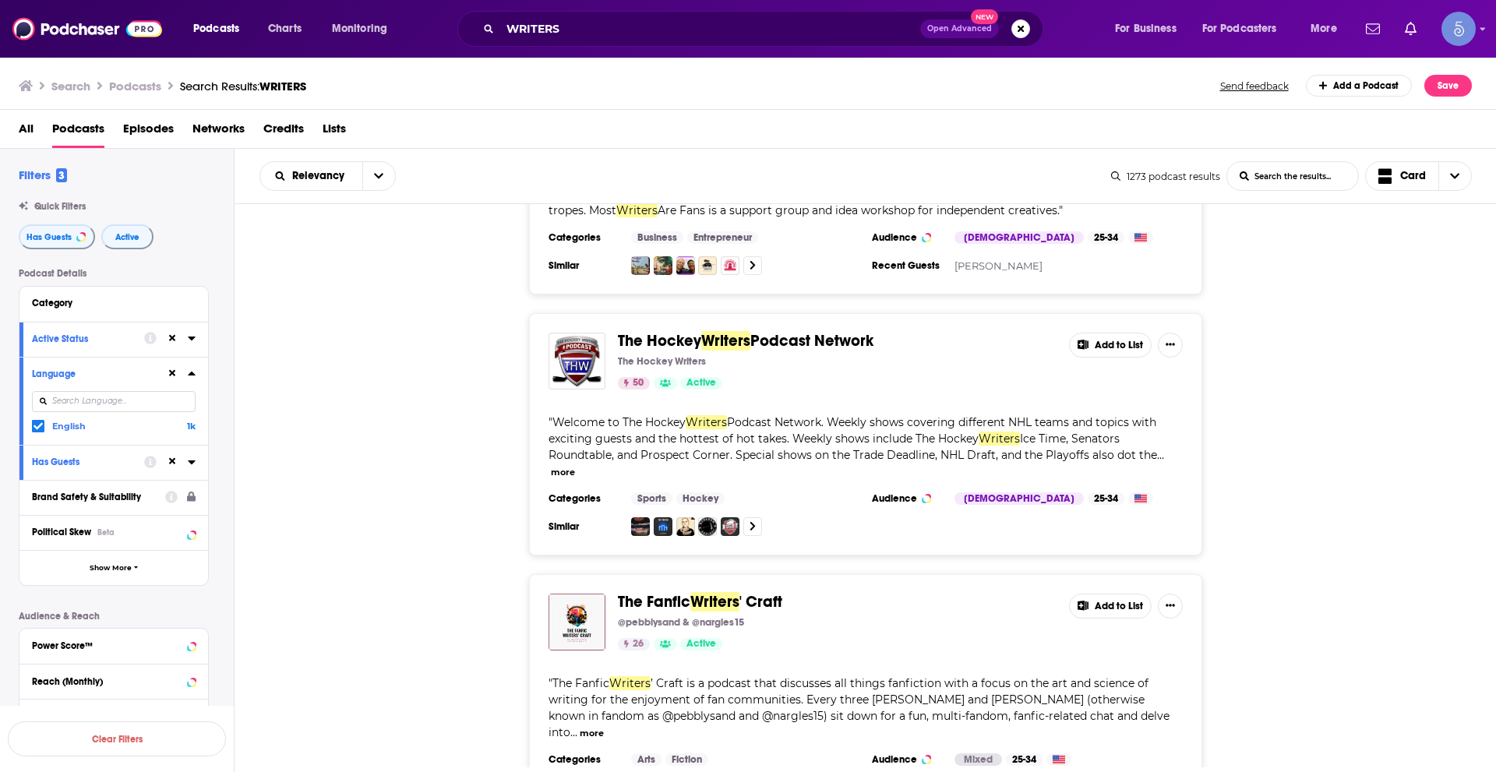
drag, startPoint x: 883, startPoint y: 711, endPoint x: 905, endPoint y: 691, distance: 30.4
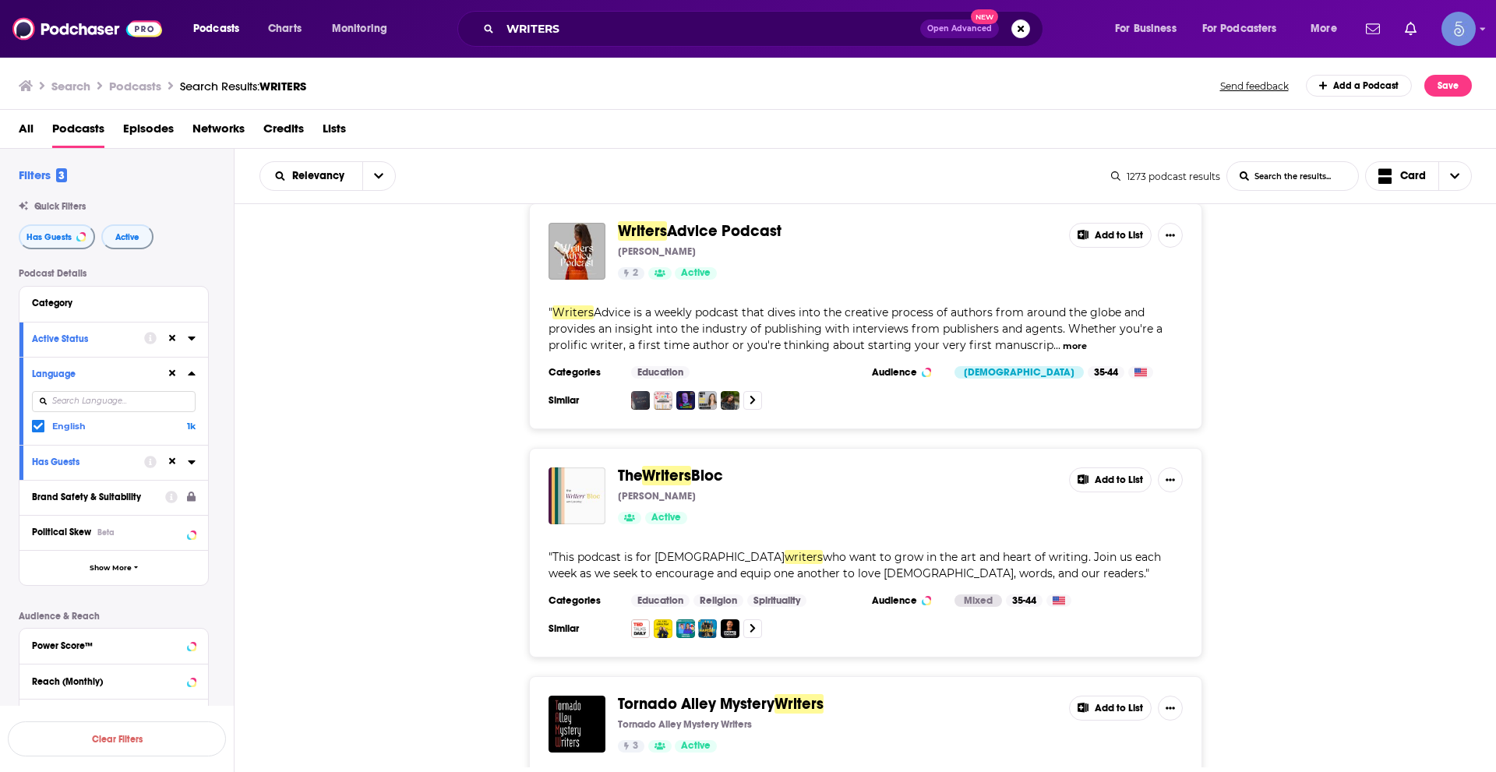
scroll to position [17706, 0]
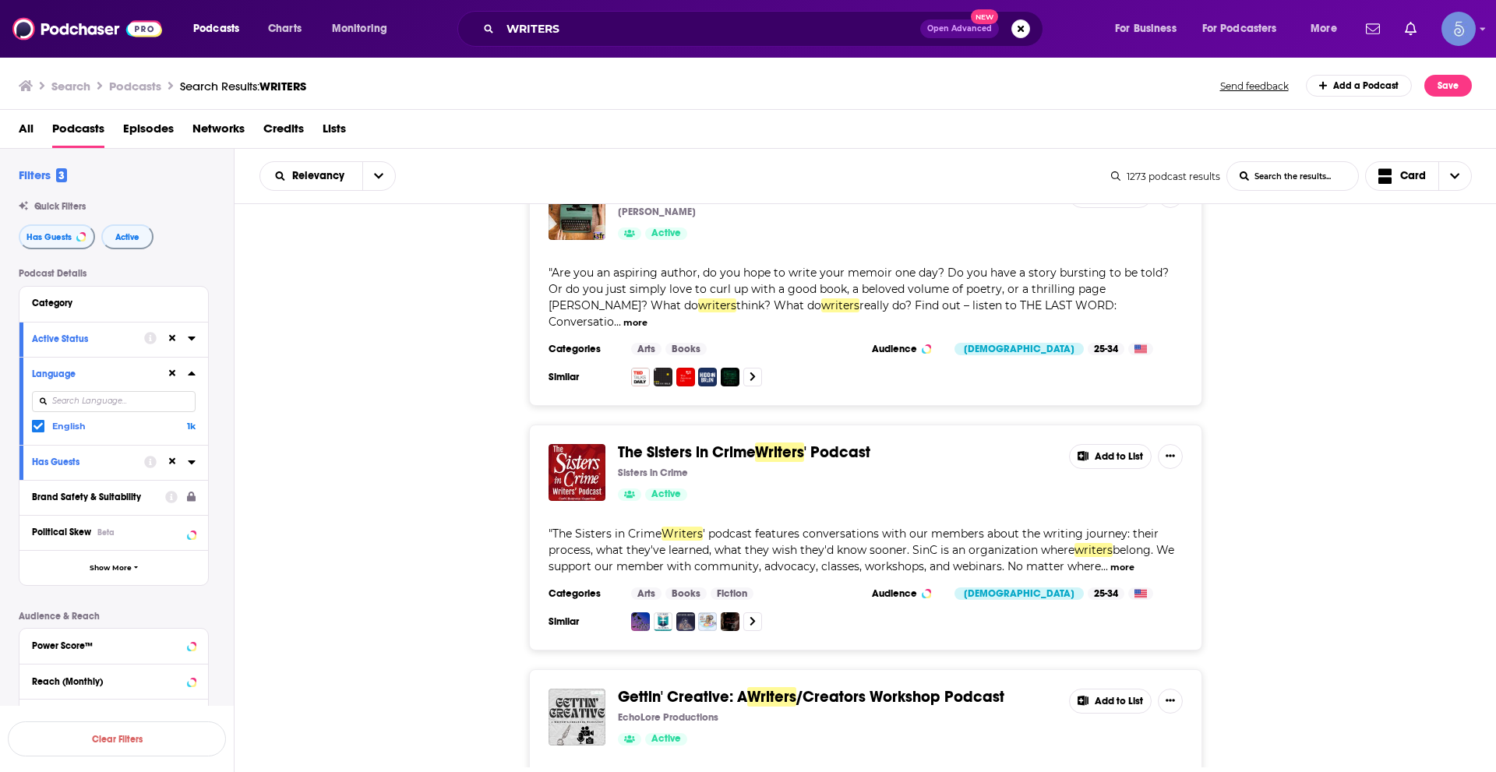
scroll to position [23548, 0]
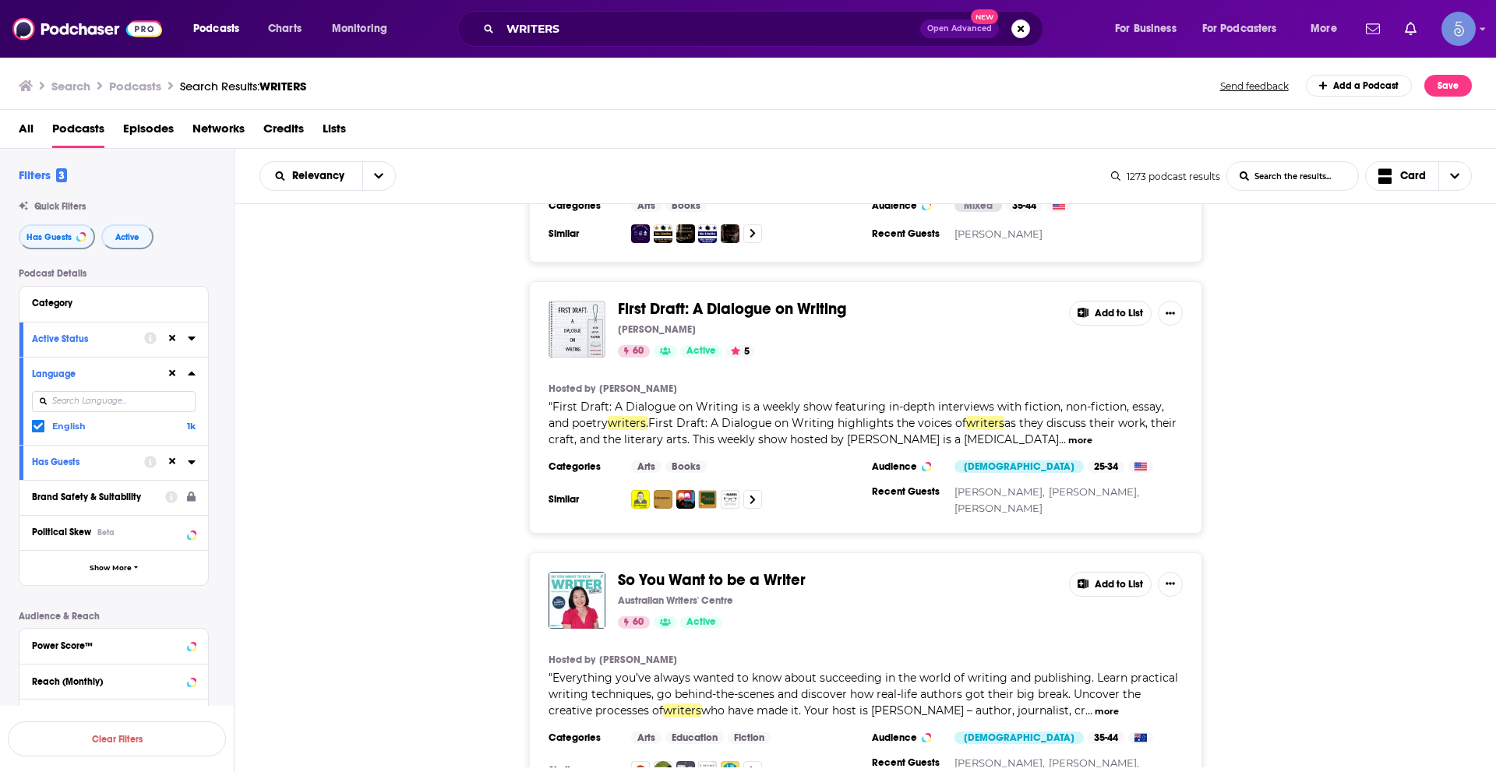
scroll to position [29704, 0]
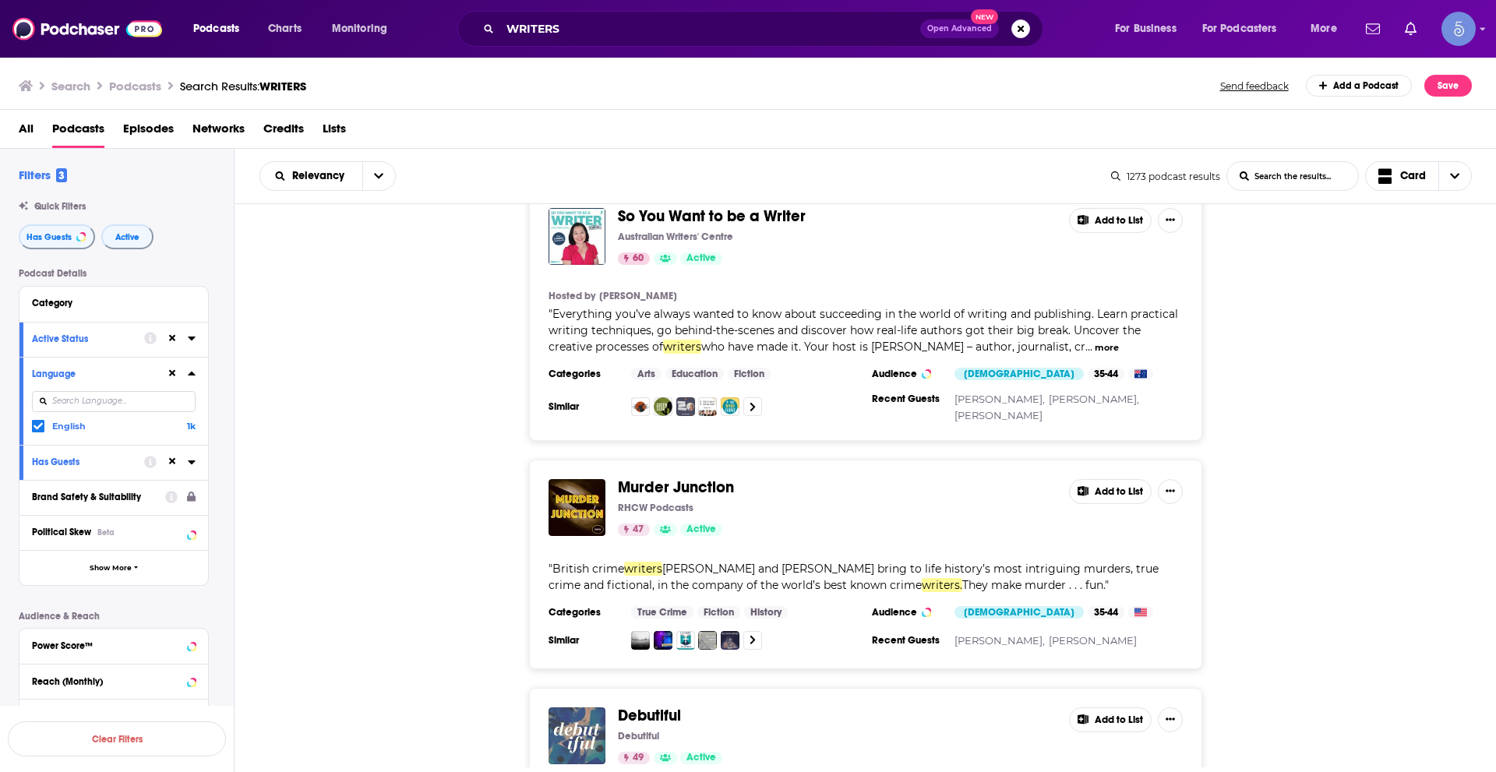
scroll to position [30015, 0]
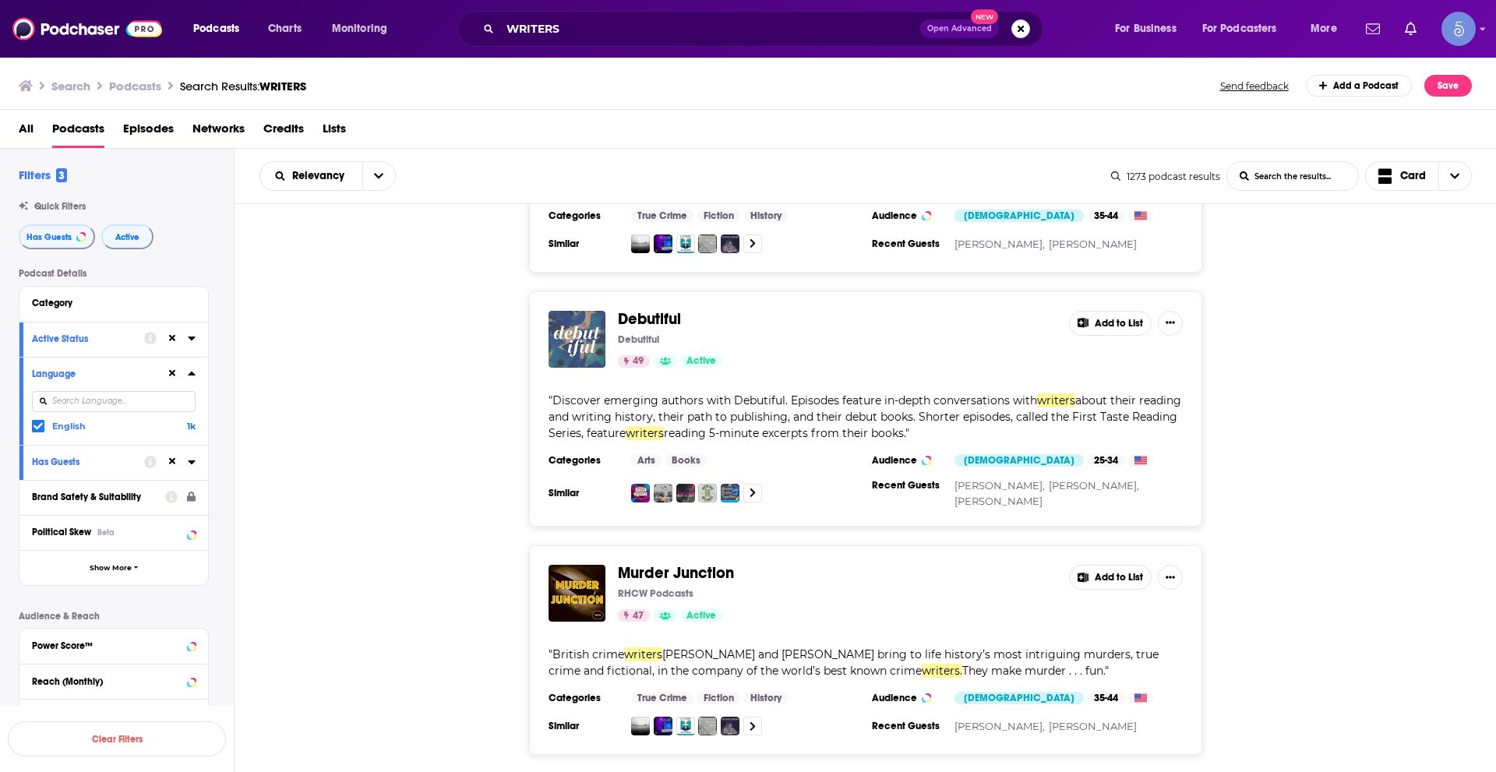
scroll to position [30717, 0]
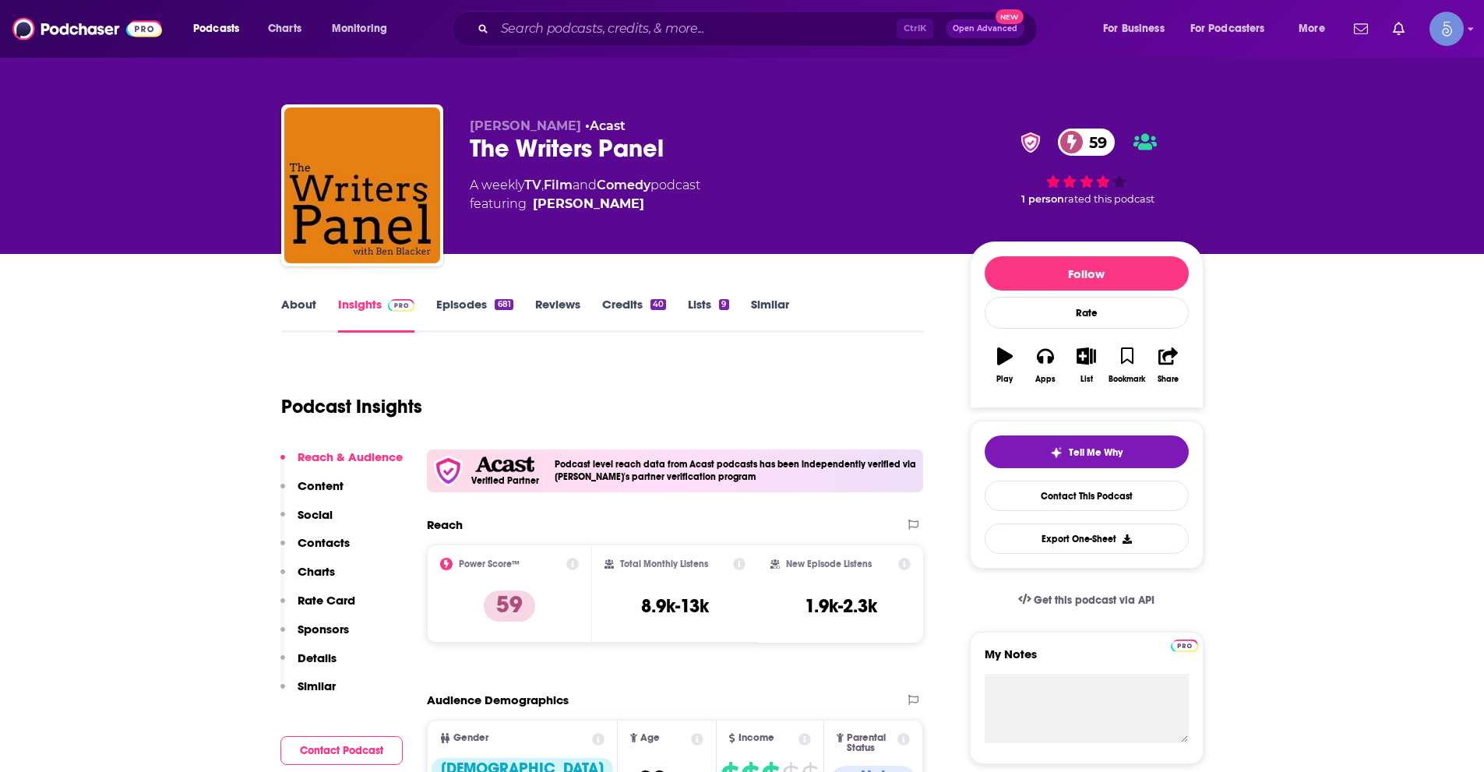
click at [301, 305] on link "About" at bounding box center [298, 315] width 35 height 36
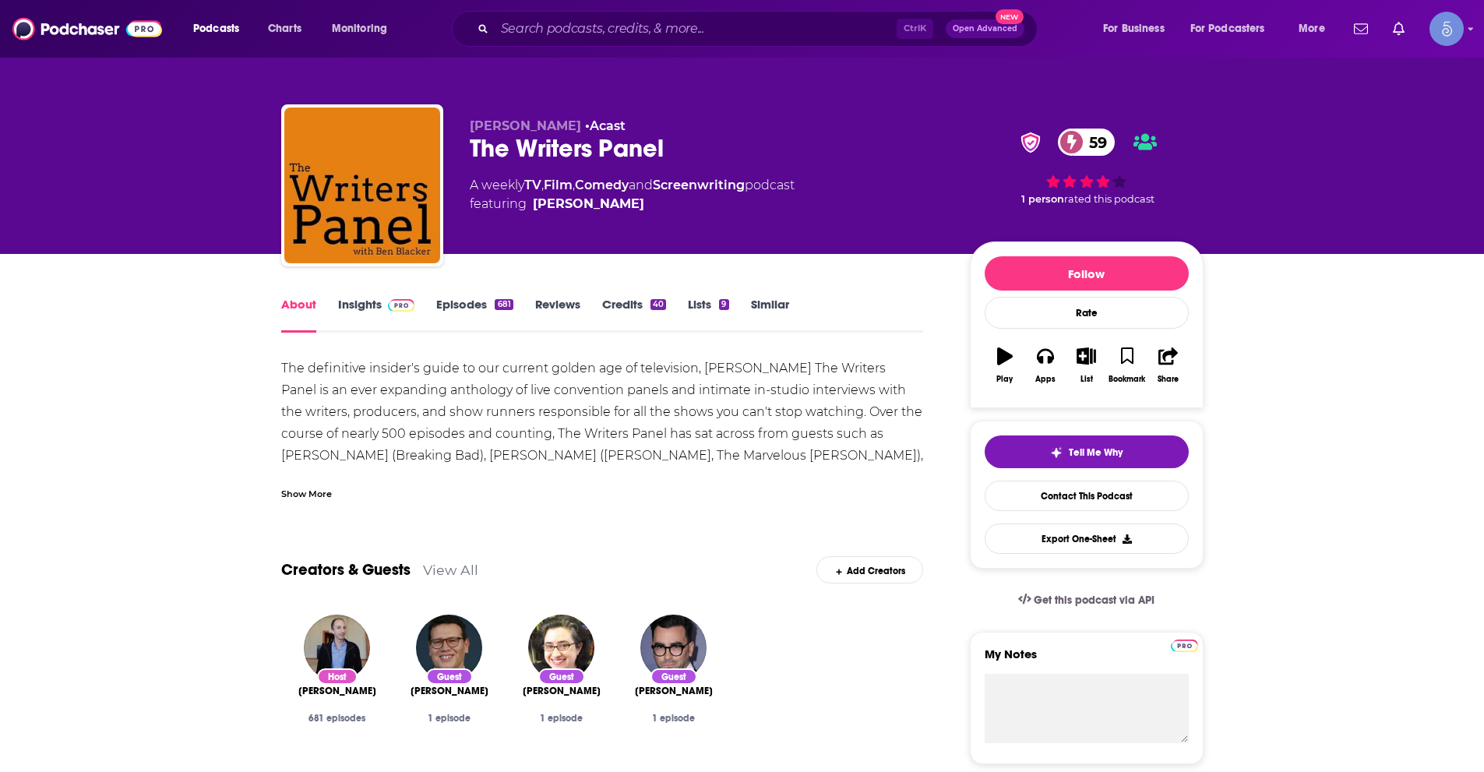
click at [306, 495] on div "Show More" at bounding box center [306, 492] width 51 height 15
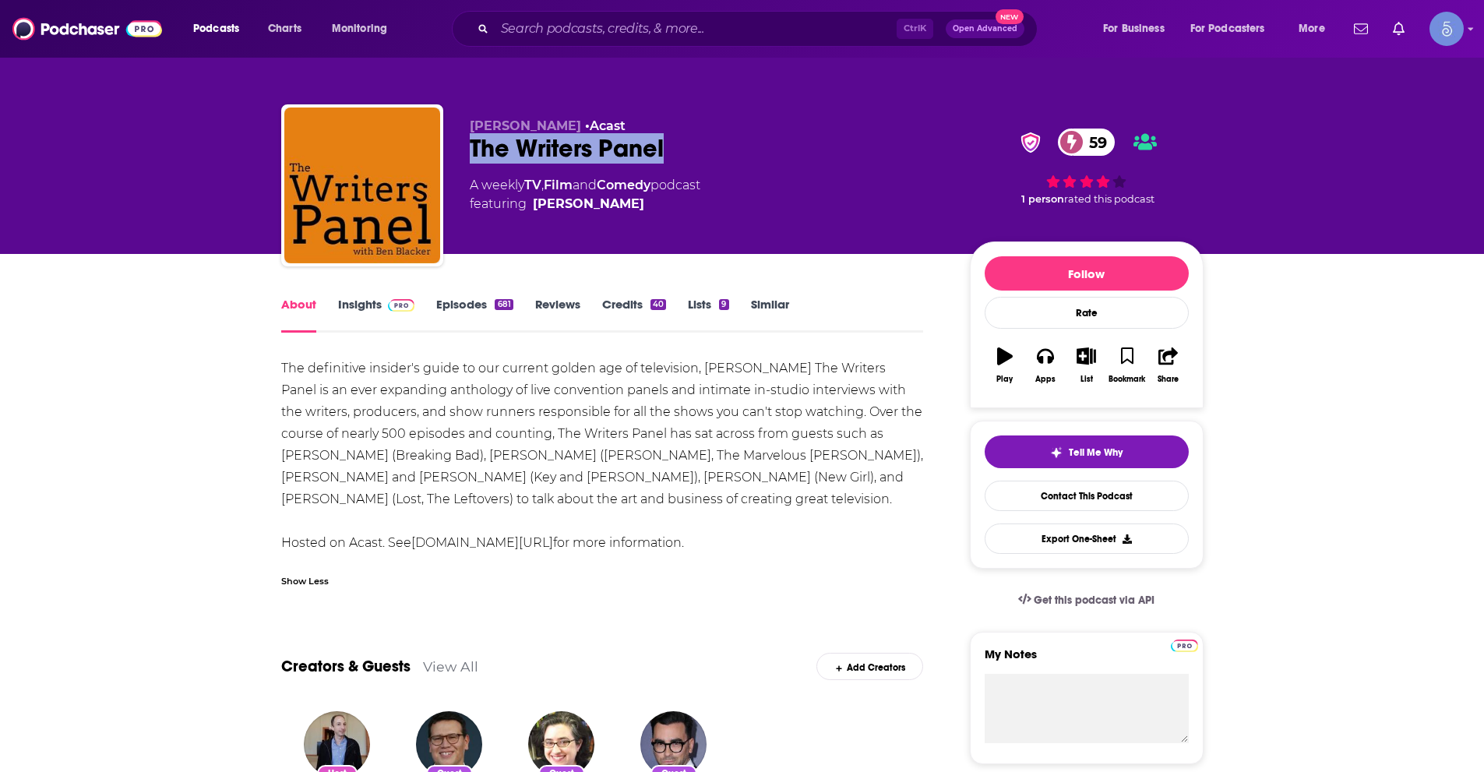
drag, startPoint x: 495, startPoint y: 140, endPoint x: 683, endPoint y: 137, distance: 187.8
click at [683, 137] on div "The Writers Panel 59" at bounding box center [707, 148] width 475 height 30
copy h1 "The Writers Panel"
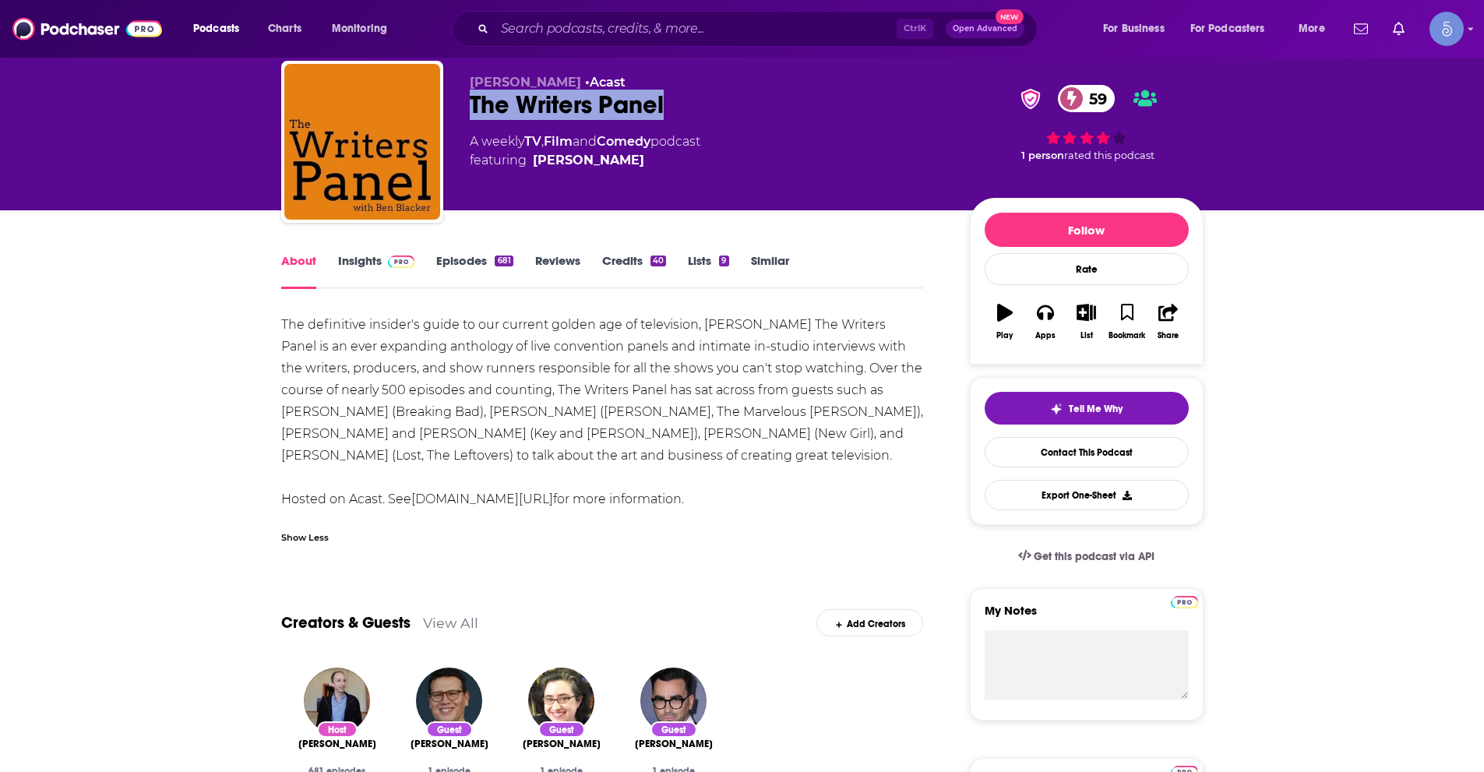
scroll to position [78, 0]
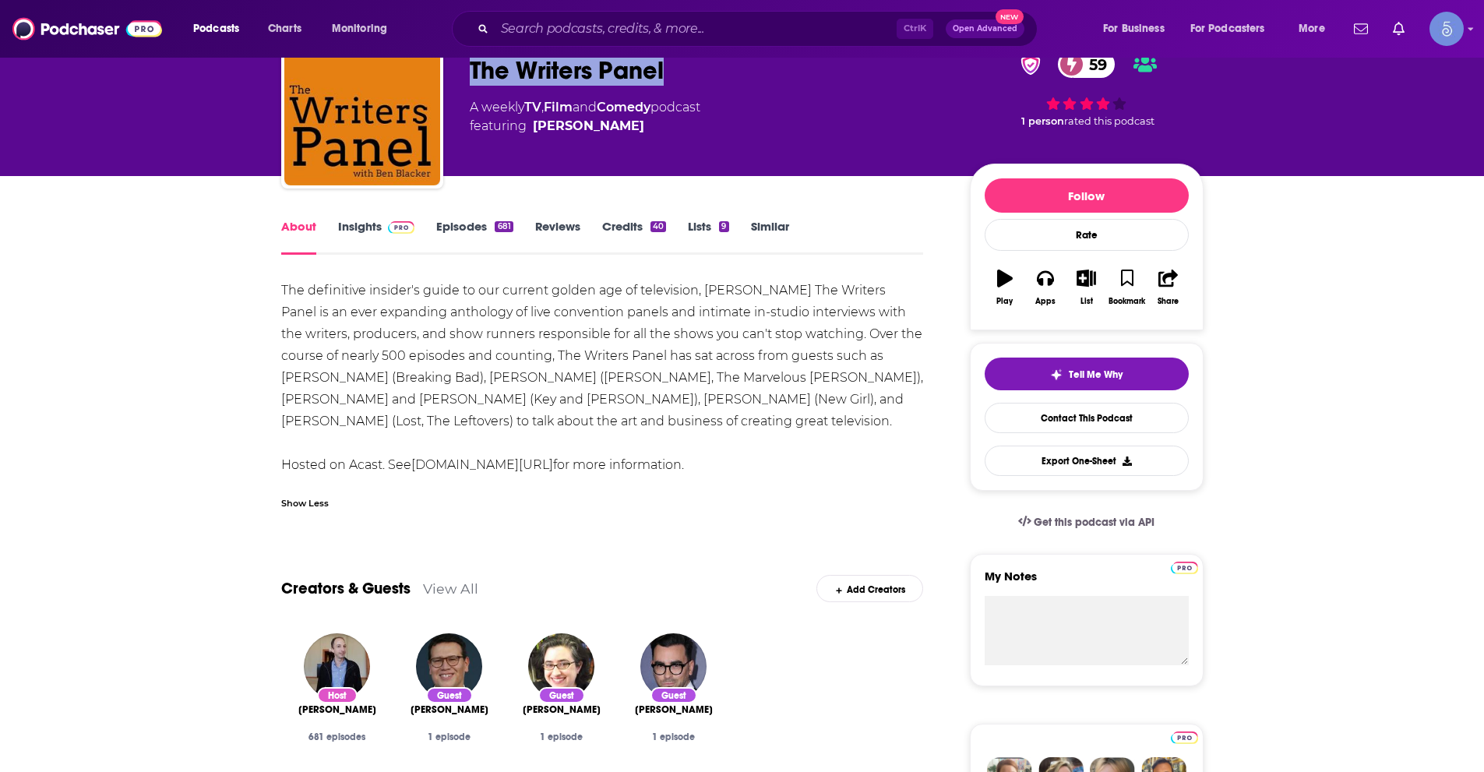
click at [371, 226] on link "Insights" at bounding box center [376, 237] width 77 height 36
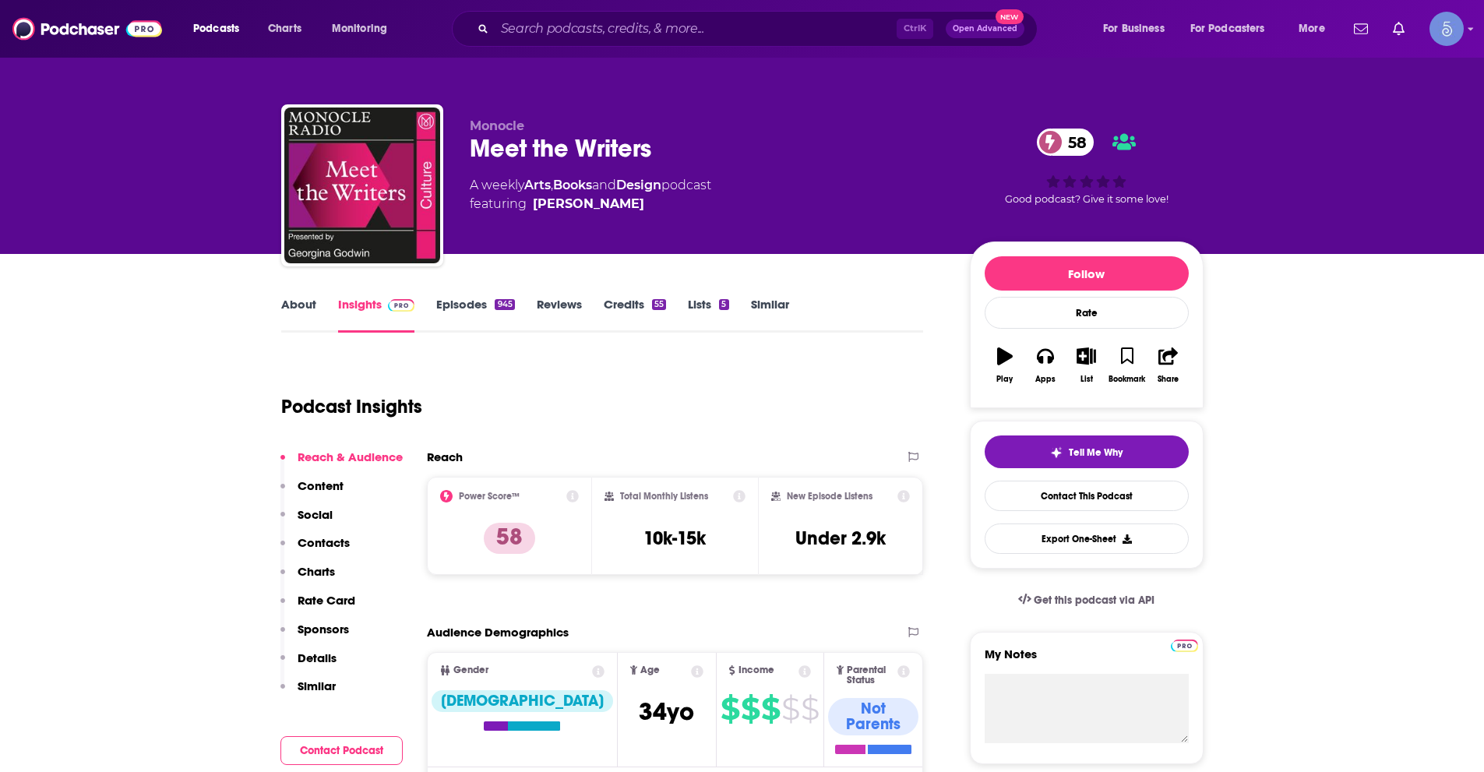
click at [305, 312] on link "About" at bounding box center [298, 315] width 35 height 36
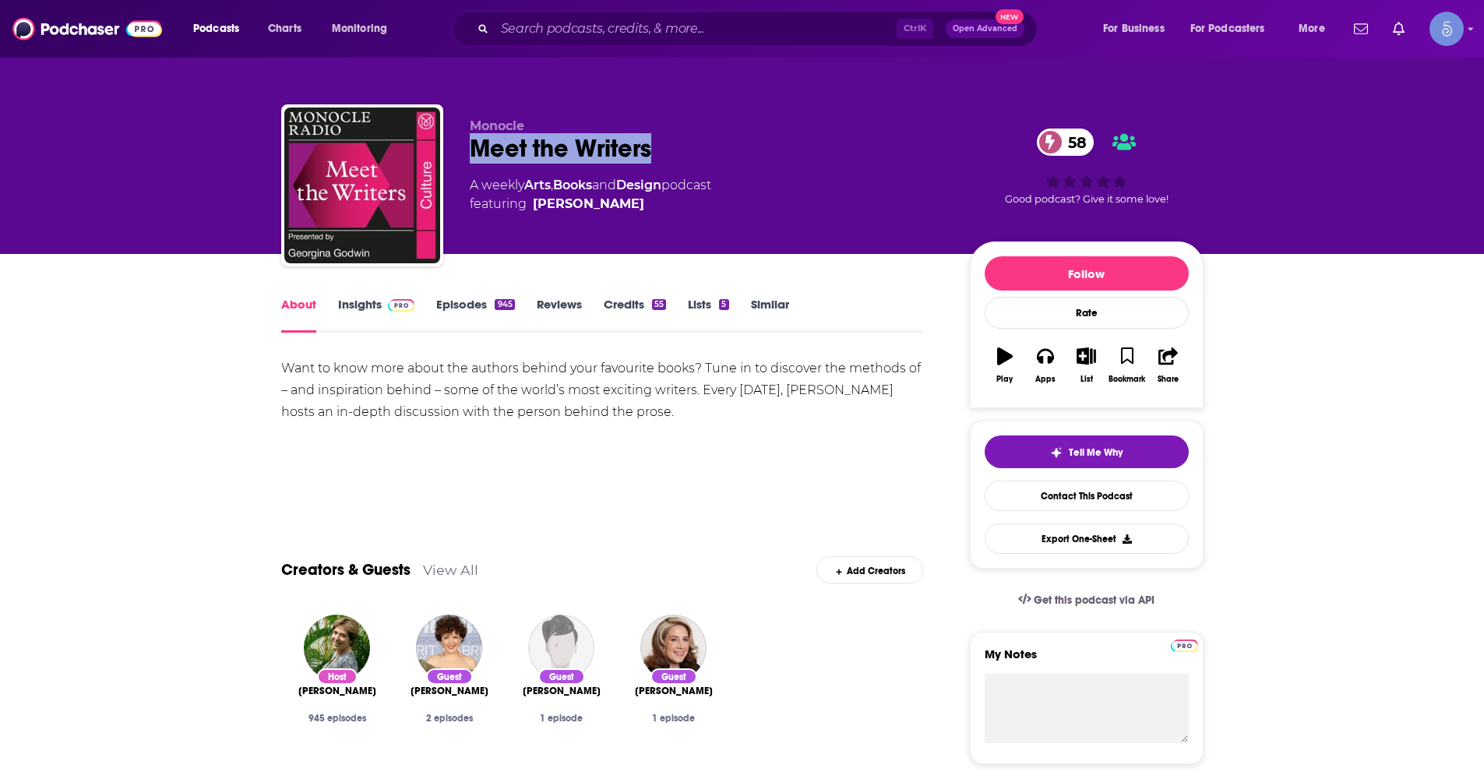
drag, startPoint x: 672, startPoint y: 143, endPoint x: 476, endPoint y: 151, distance: 196.5
click at [476, 151] on div "Meet the Writers 58" at bounding box center [707, 148] width 475 height 30
copy h1 "Meet the Writers"
click at [374, 305] on link "Insights" at bounding box center [376, 315] width 77 height 36
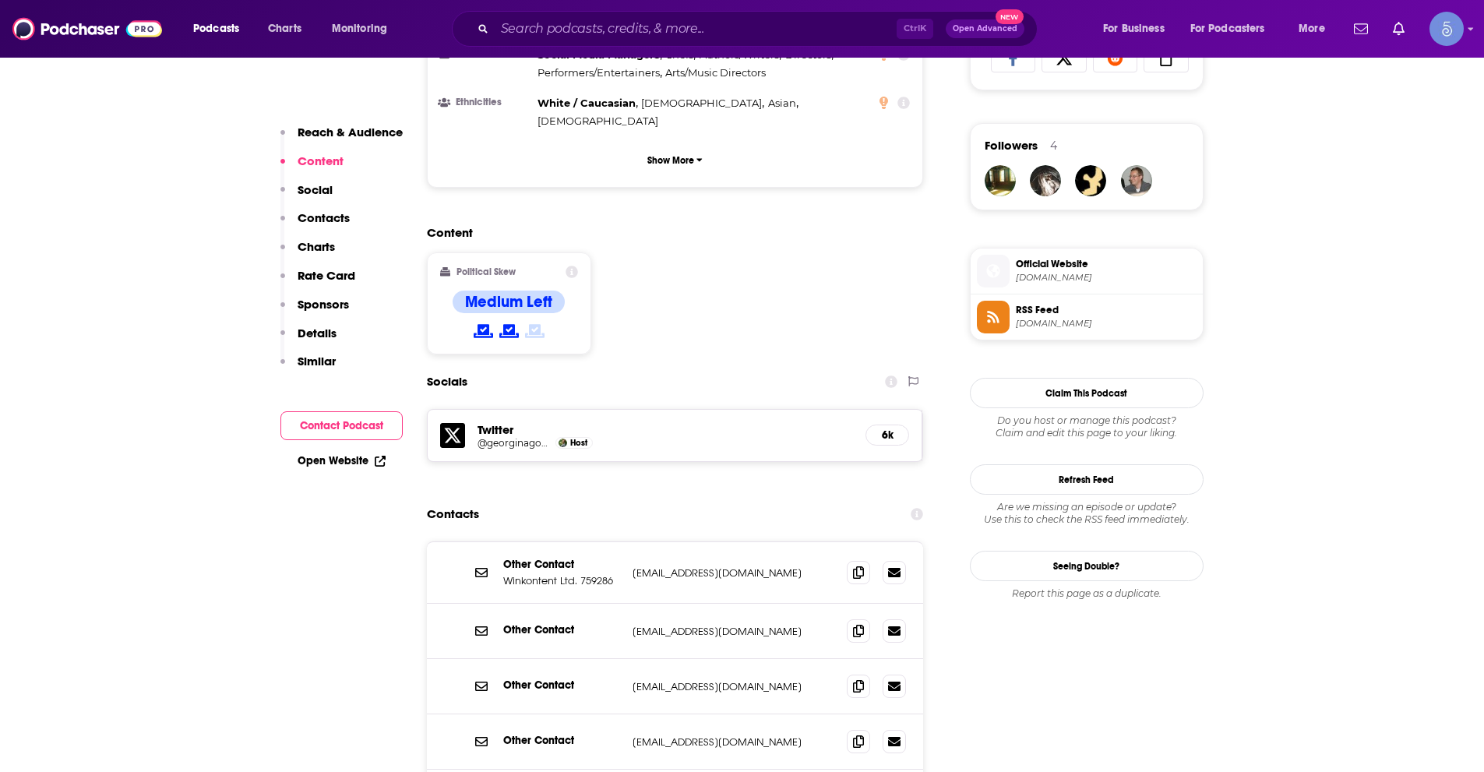
scroll to position [1091, 0]
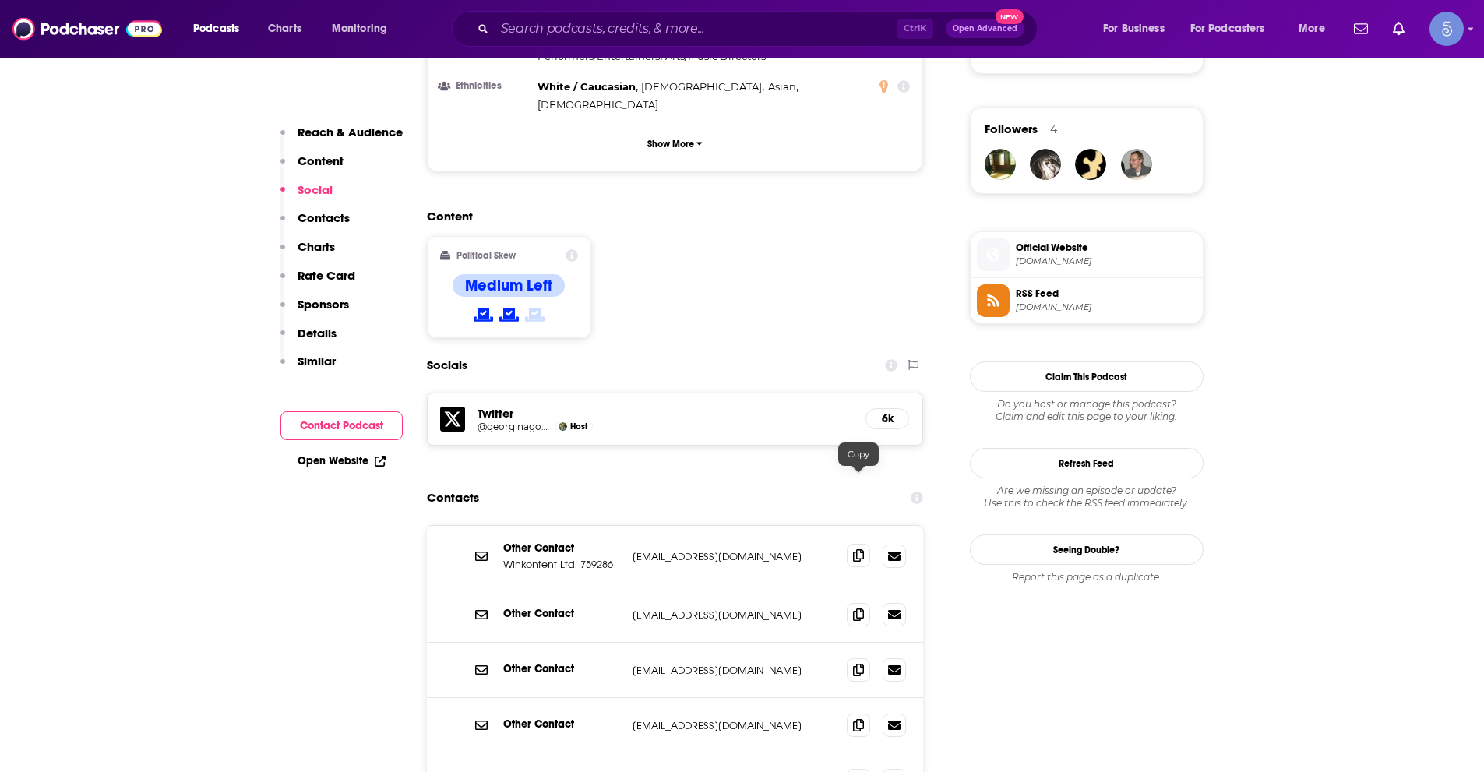
click at [851, 544] on span at bounding box center [858, 555] width 23 height 23
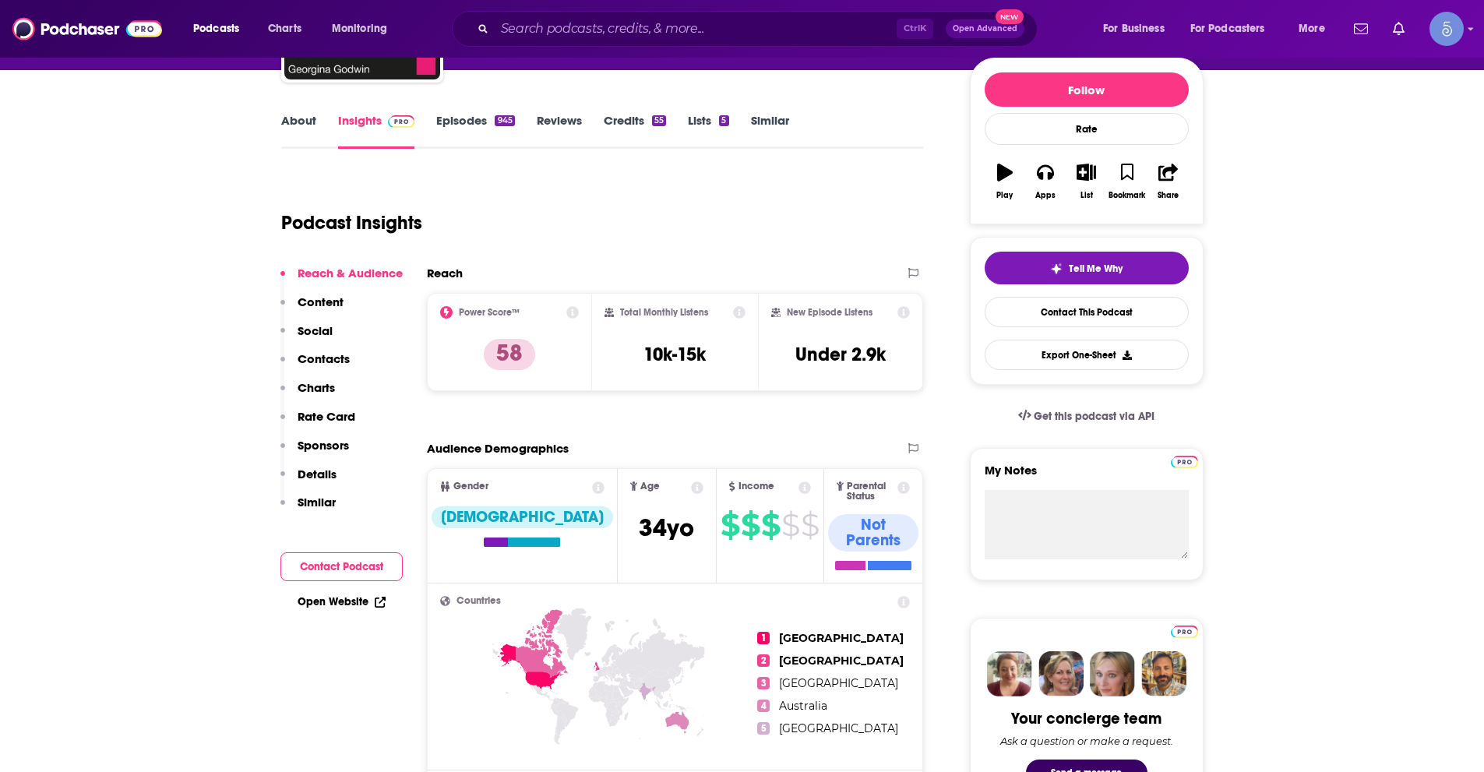
scroll to position [0, 0]
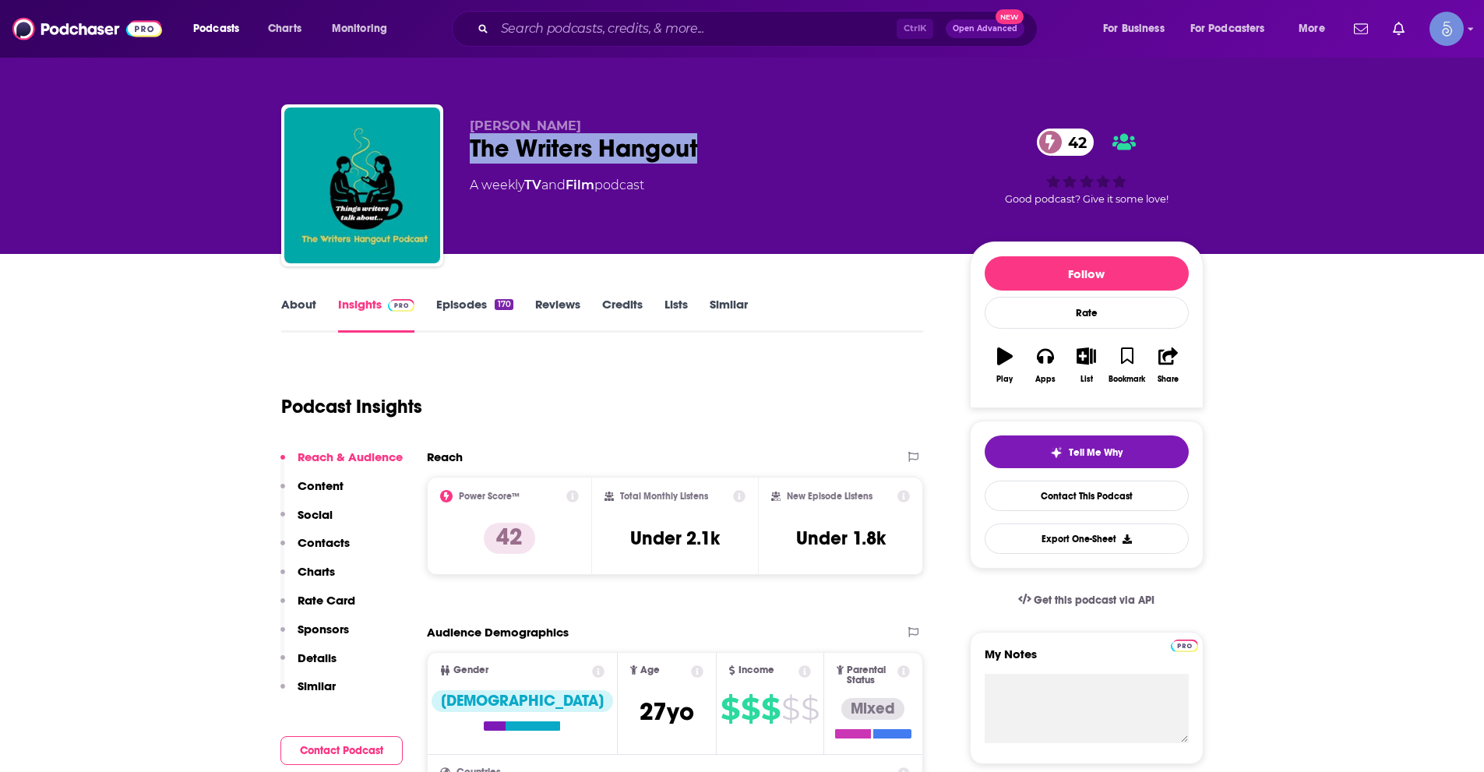
drag, startPoint x: 473, startPoint y: 148, endPoint x: 697, endPoint y: 138, distance: 223.9
click at [697, 138] on div "The Writers Hangout 42" at bounding box center [707, 148] width 475 height 30
copy h2 "The Writers Hangout"
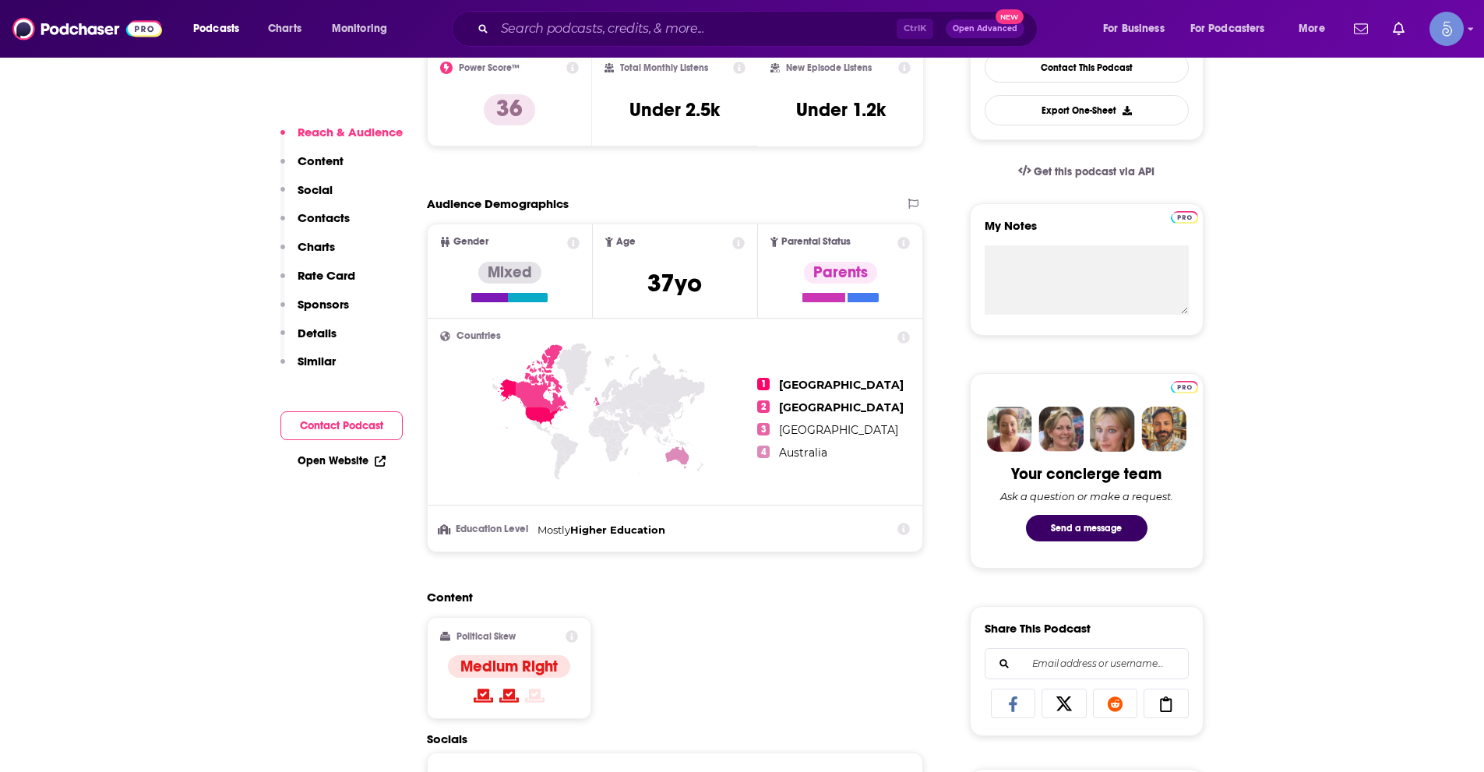
scroll to position [701, 0]
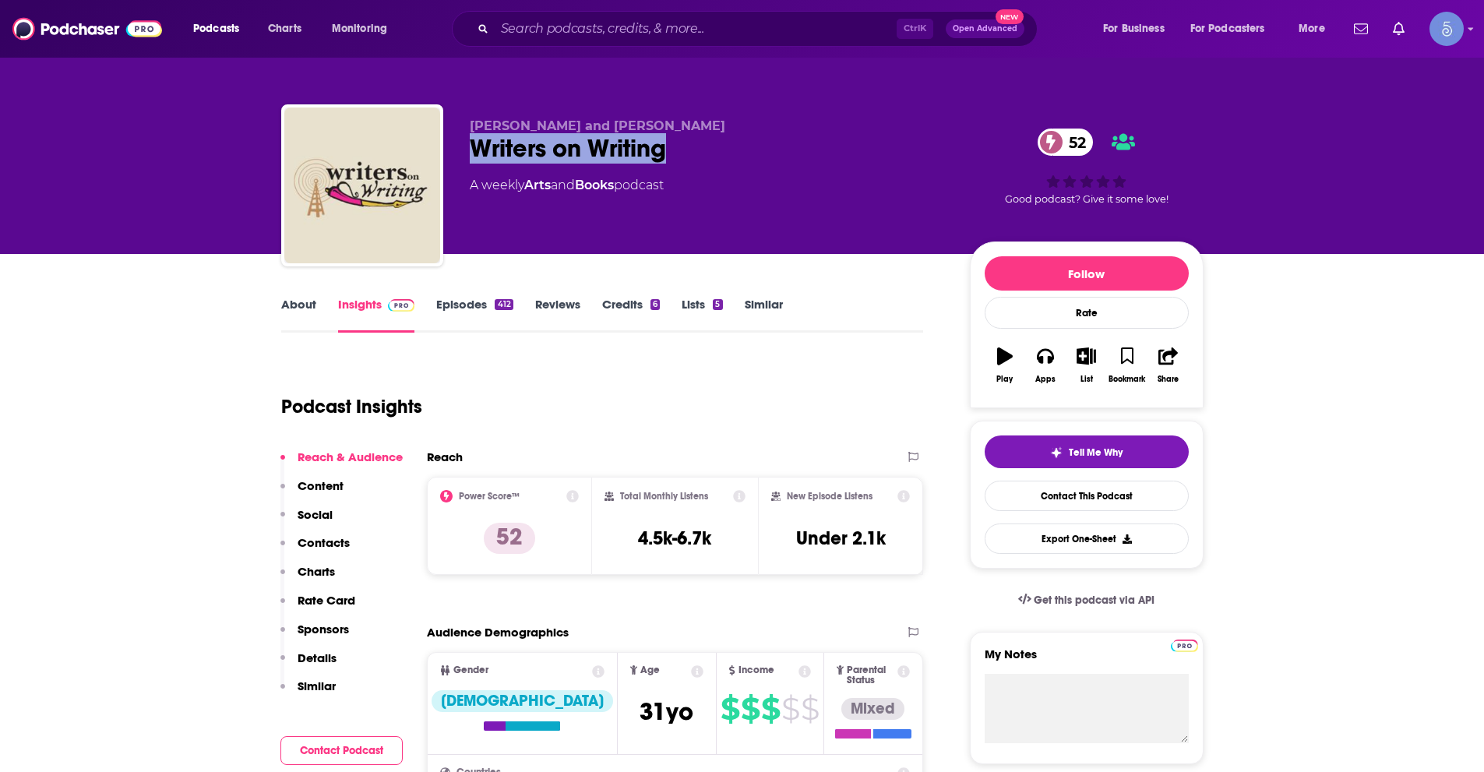
drag, startPoint x: 473, startPoint y: 144, endPoint x: 662, endPoint y: 143, distance: 189.4
click at [662, 143] on div "Writers on Writing 52" at bounding box center [707, 148] width 475 height 30
copy h2 "Writers on Writing"
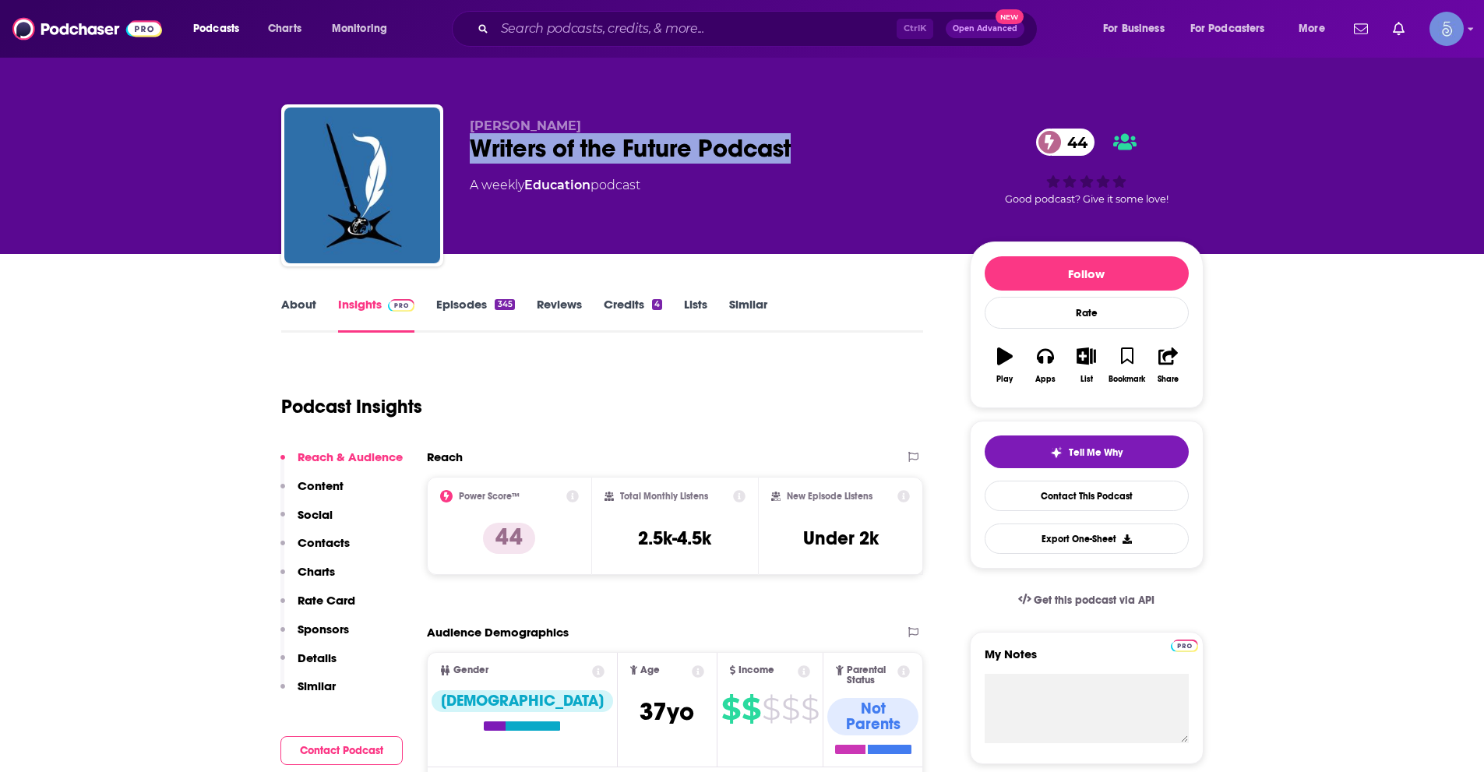
drag, startPoint x: 468, startPoint y: 146, endPoint x: 792, endPoint y: 146, distance: 324.2
click at [792, 146] on div "John Goodwin Writers of the Future Podcast 44 A weekly Education podcast 44 Goo…" at bounding box center [742, 188] width 923 height 168
copy h2 "Writers of the Future Podcast"
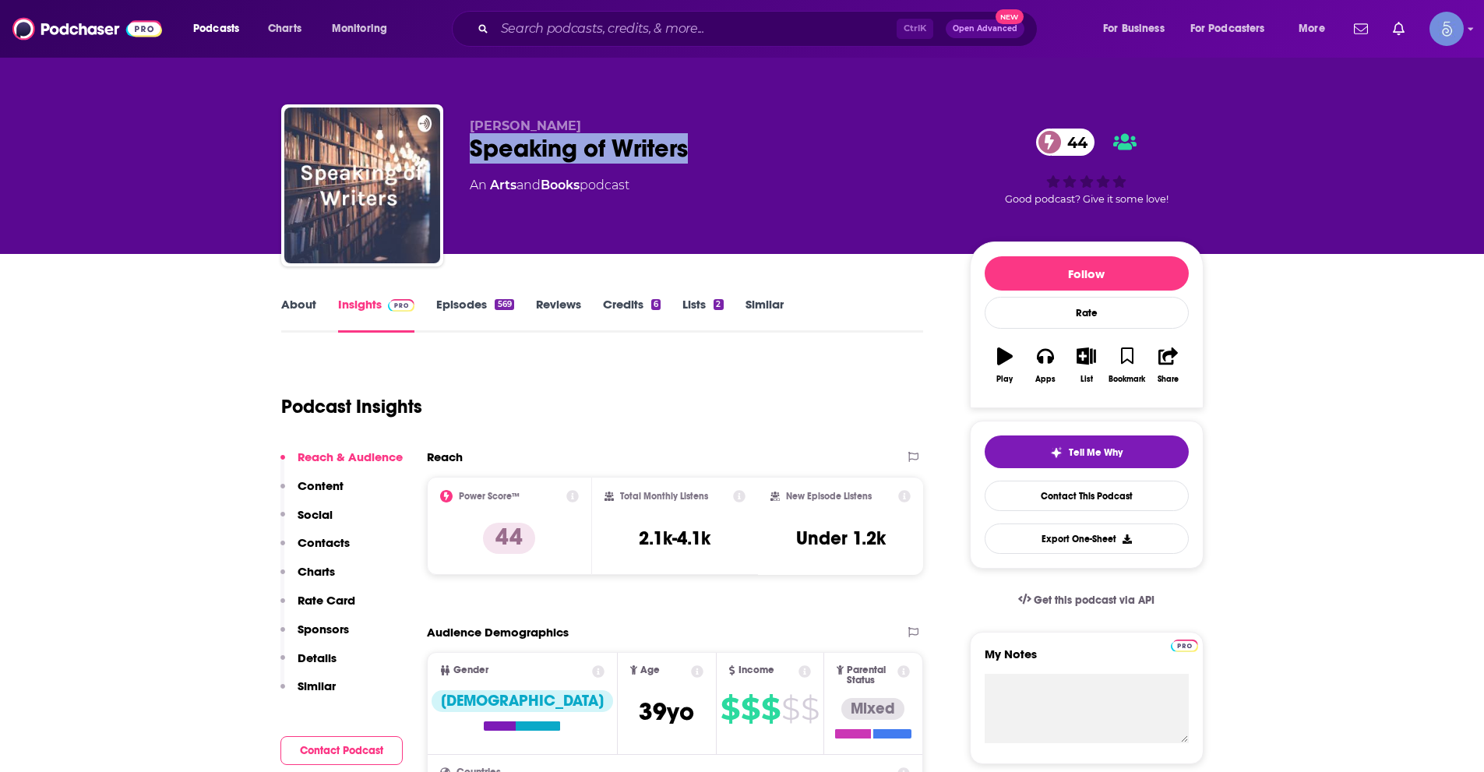
drag, startPoint x: 473, startPoint y: 150, endPoint x: 686, endPoint y: 150, distance: 212.7
click at [686, 150] on div "Speaking of Writers 44" at bounding box center [707, 148] width 475 height 30
copy h2 "Speaking of Writers"
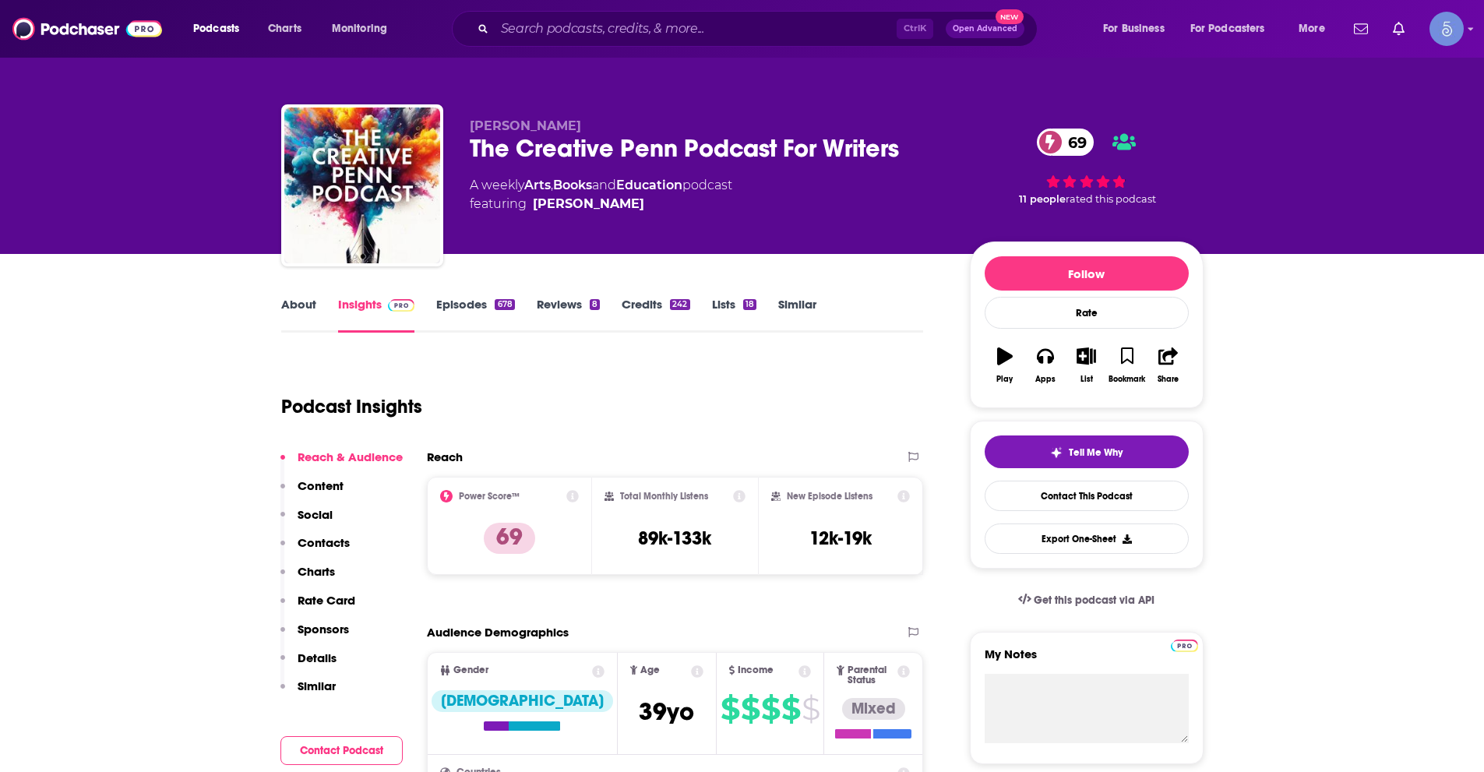
click at [295, 308] on link "About" at bounding box center [298, 315] width 35 height 36
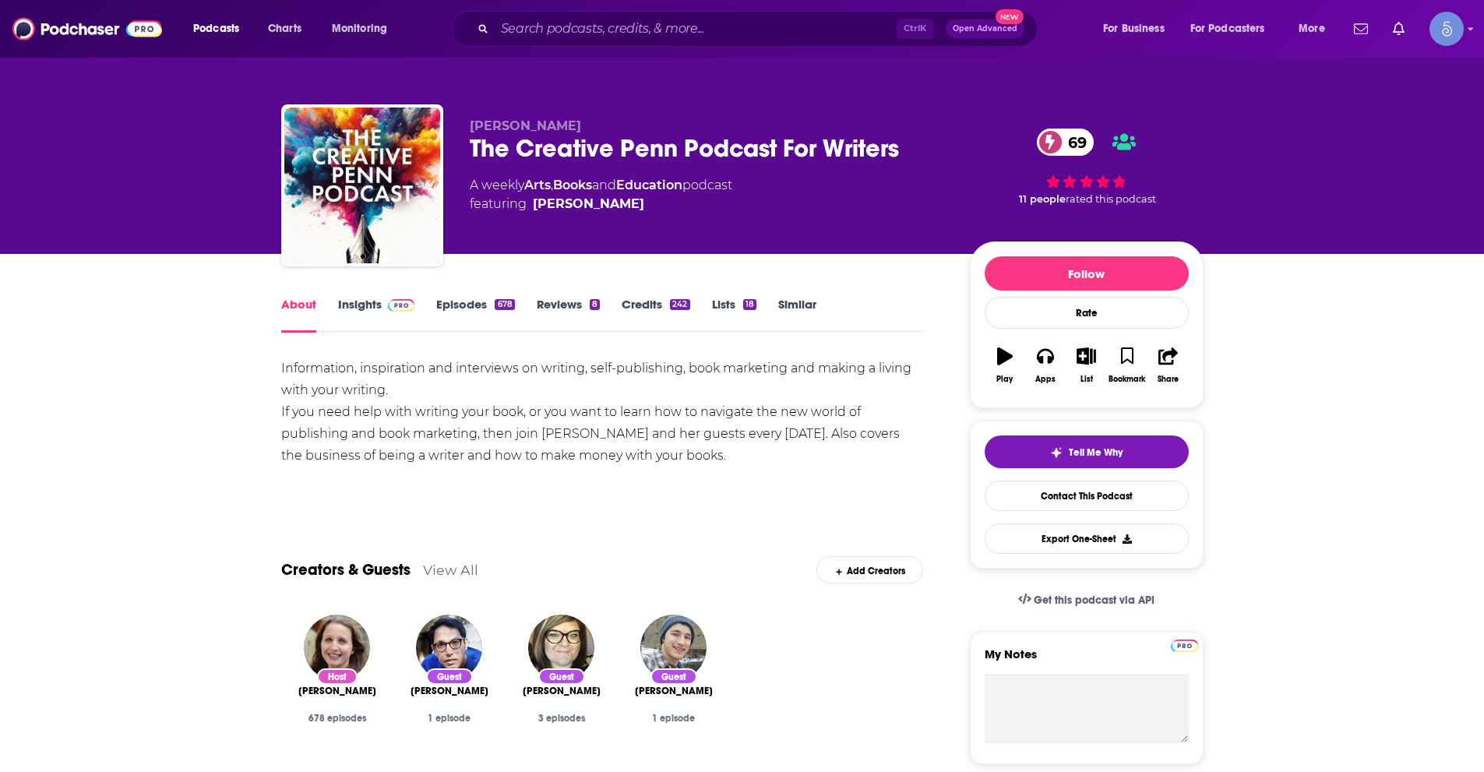
click at [358, 310] on link "Insights" at bounding box center [376, 315] width 77 height 36
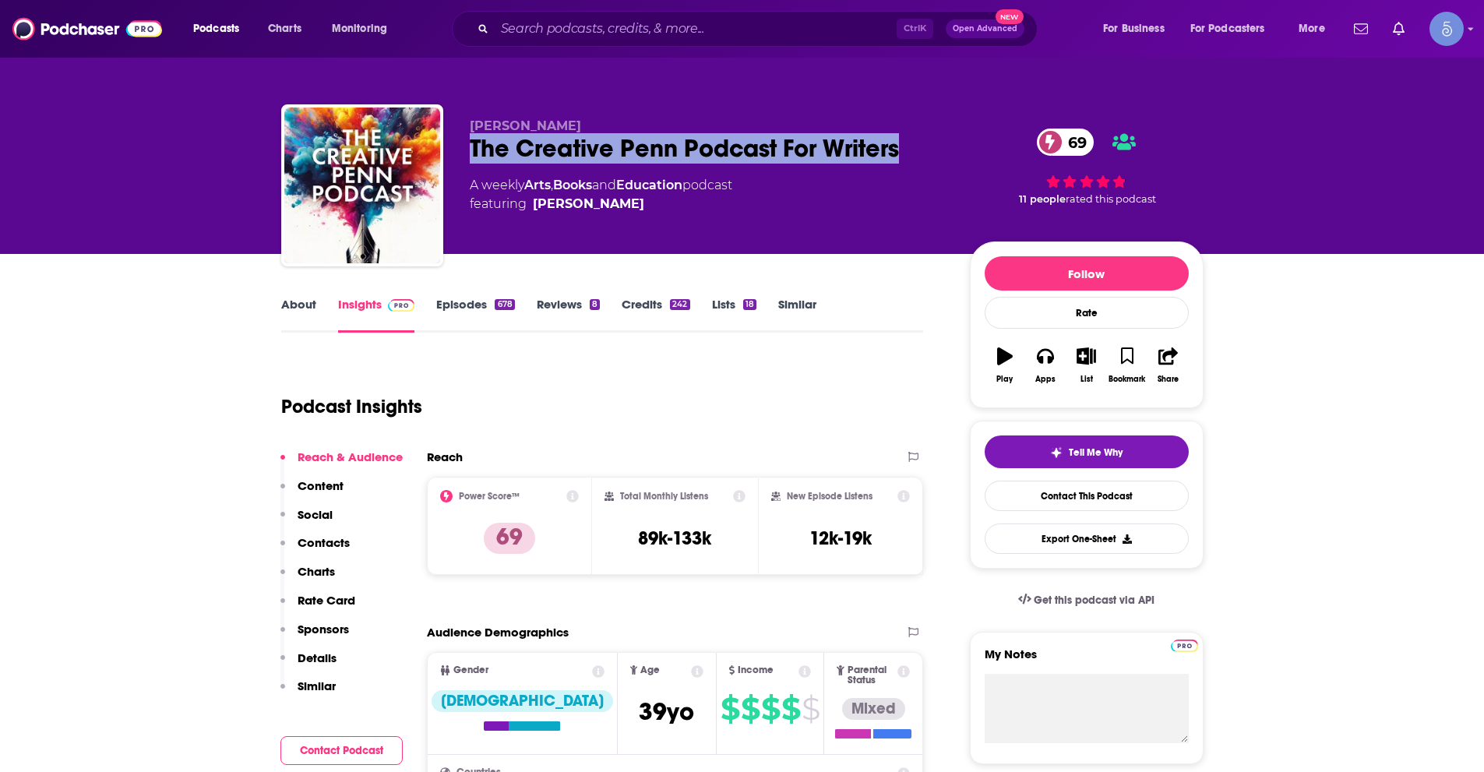
drag, startPoint x: 470, startPoint y: 148, endPoint x: 902, endPoint y: 154, distance: 432.5
click at [902, 154] on div "The Creative Penn Podcast For Writers 69" at bounding box center [707, 148] width 475 height 30
copy h2 "The Creative Penn Podcast For Writers"
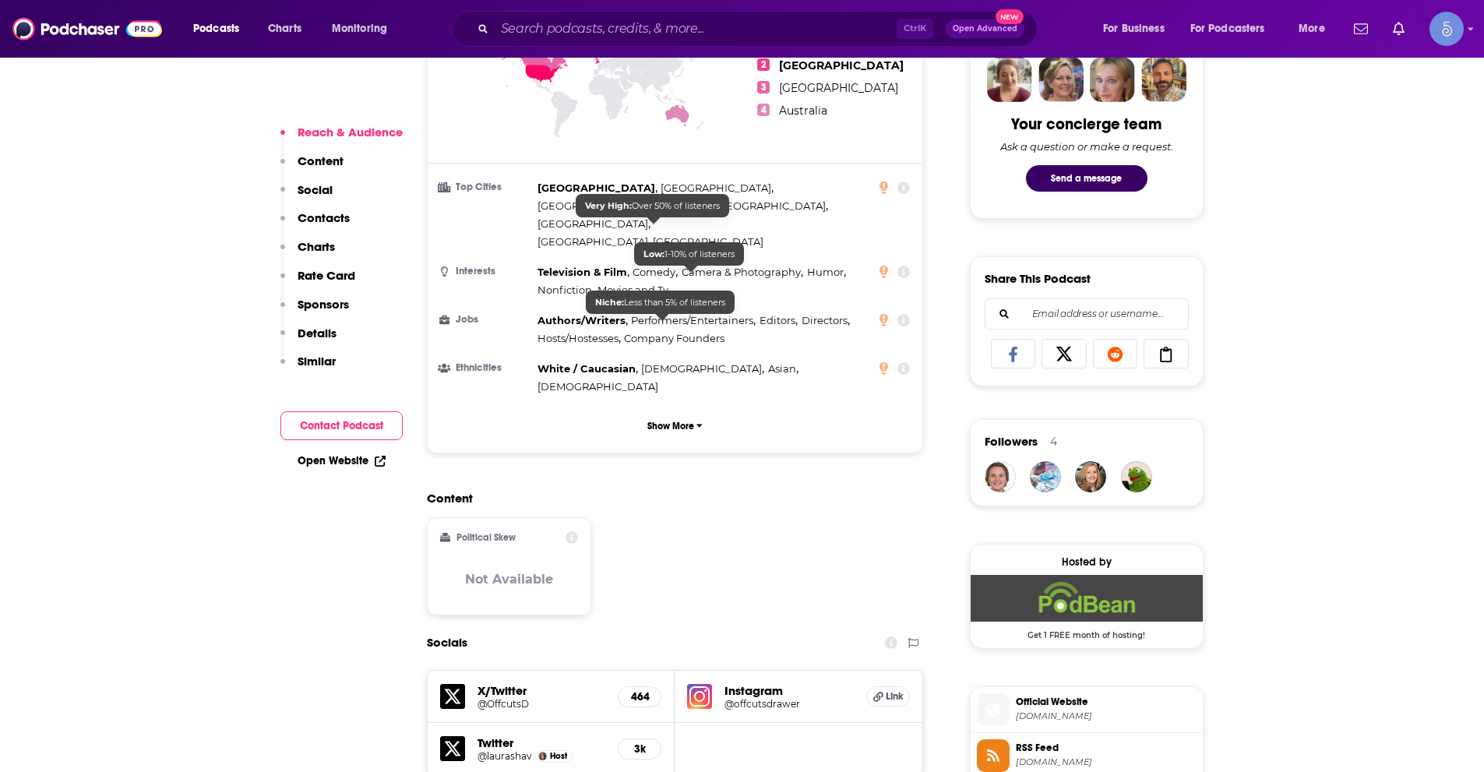
scroll to position [779, 0]
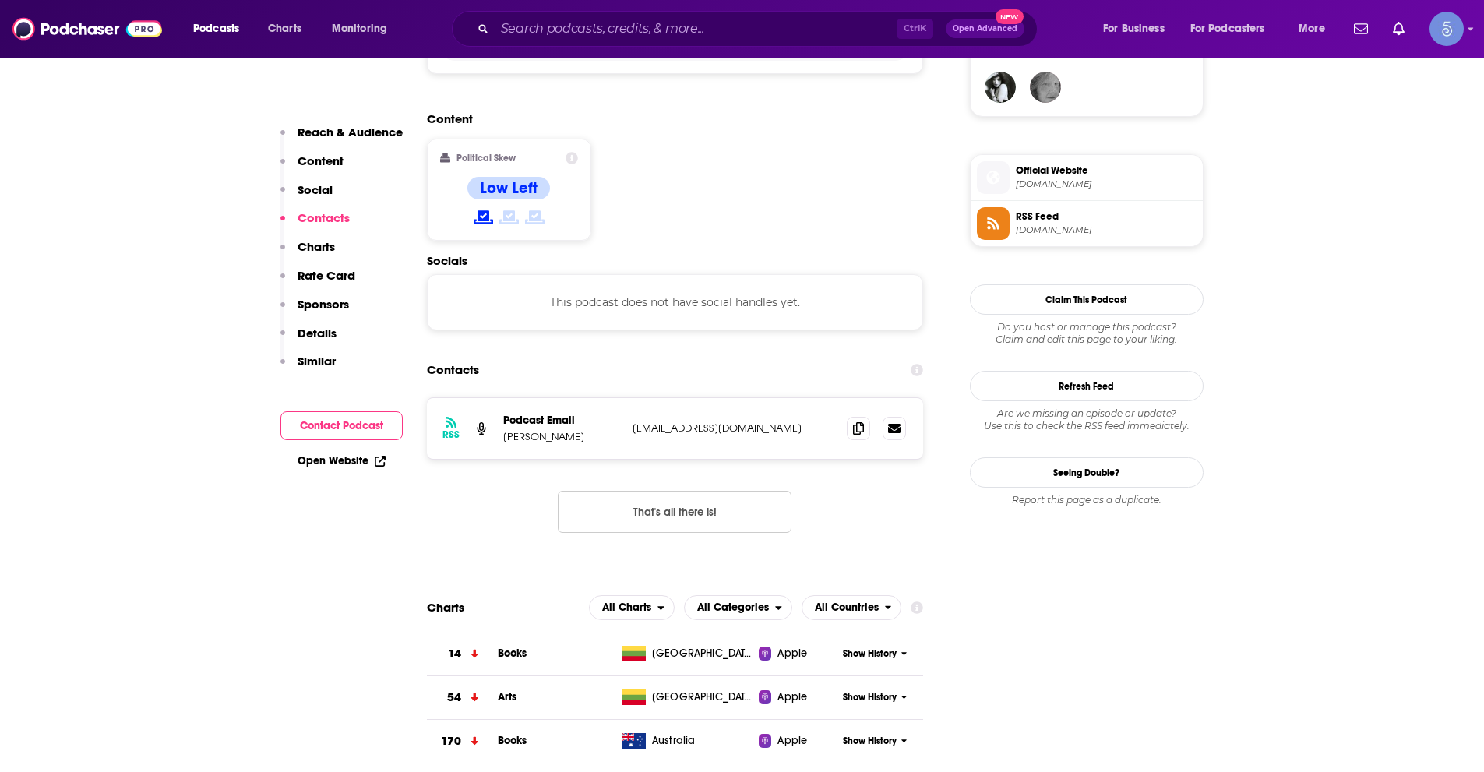
scroll to position [1169, 0]
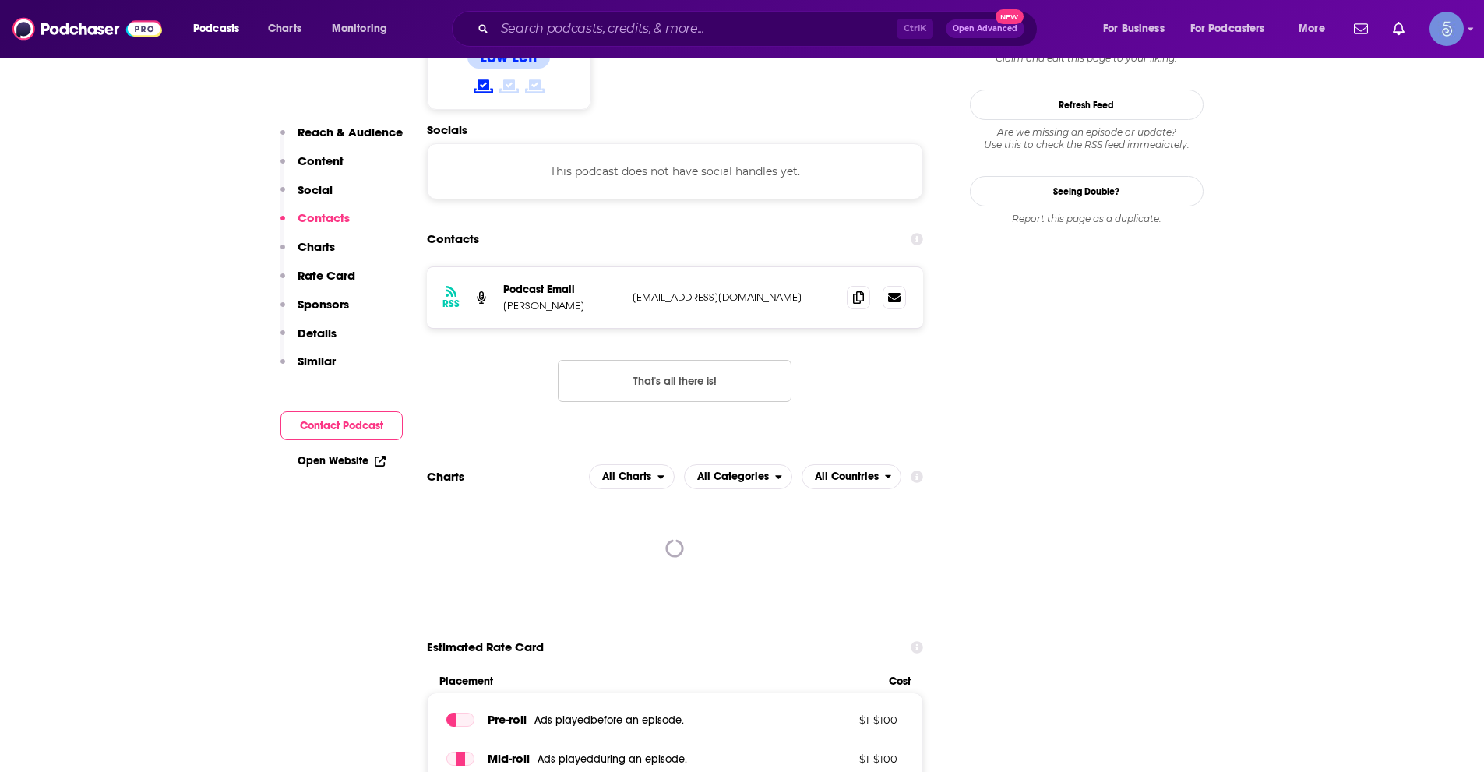
scroll to position [1013, 0]
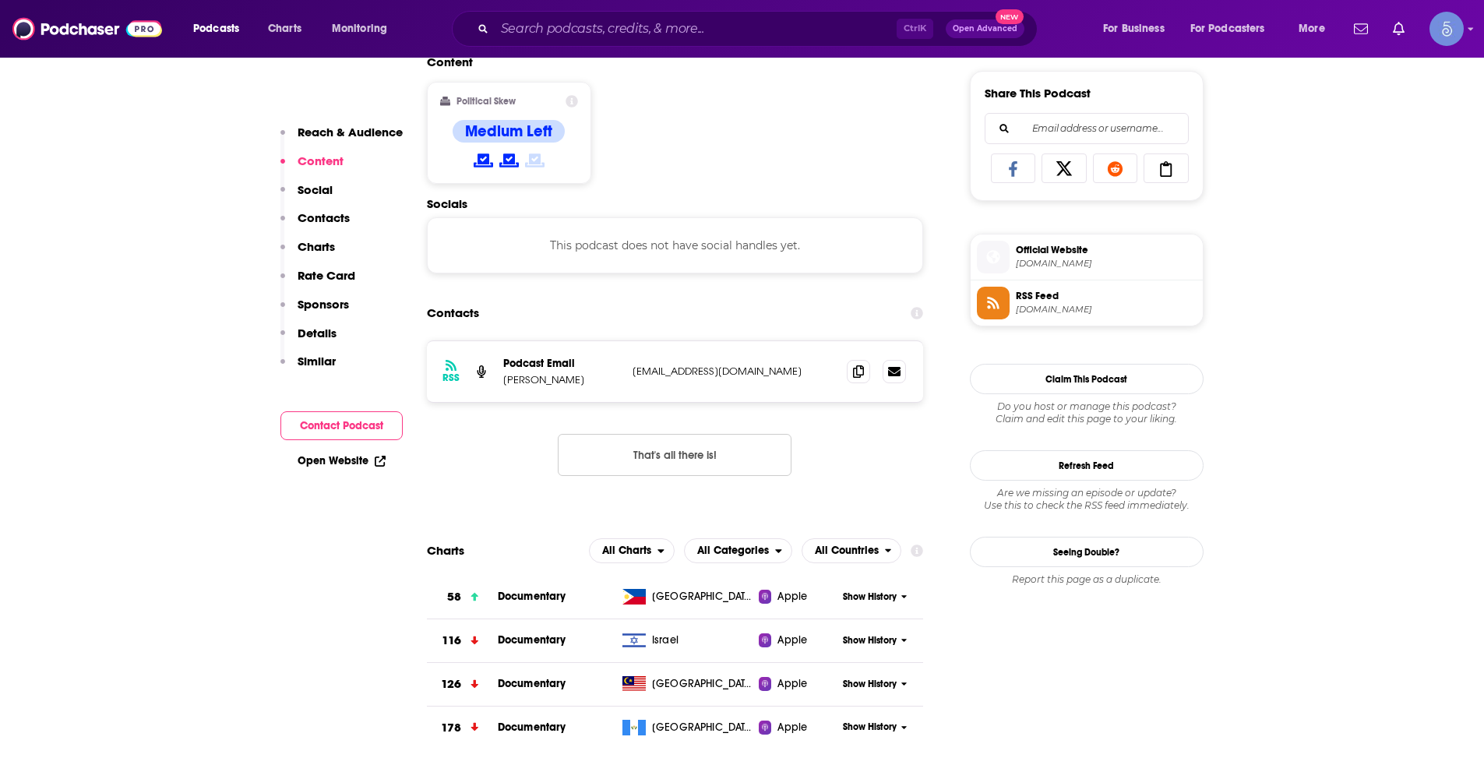
scroll to position [1013, 0]
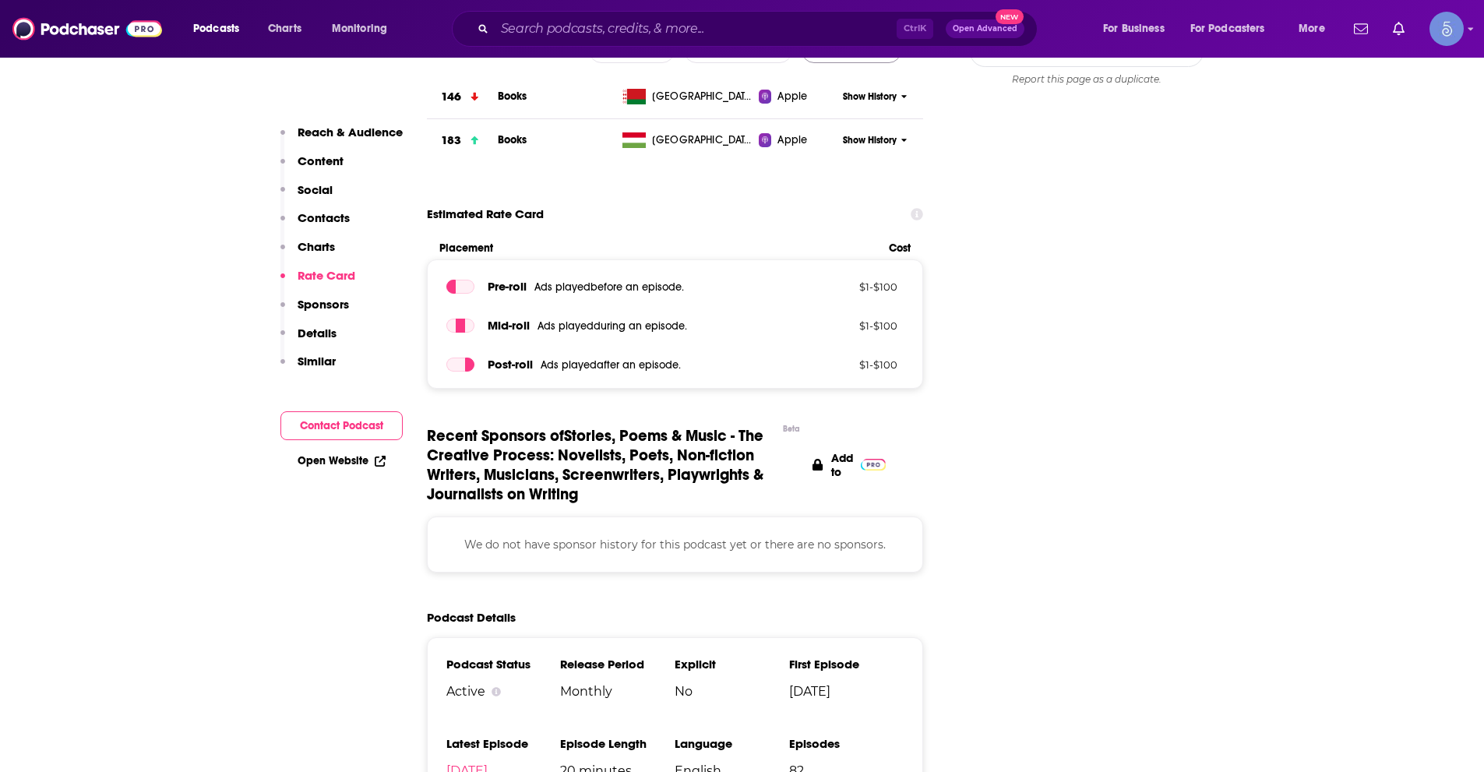
scroll to position [1481, 0]
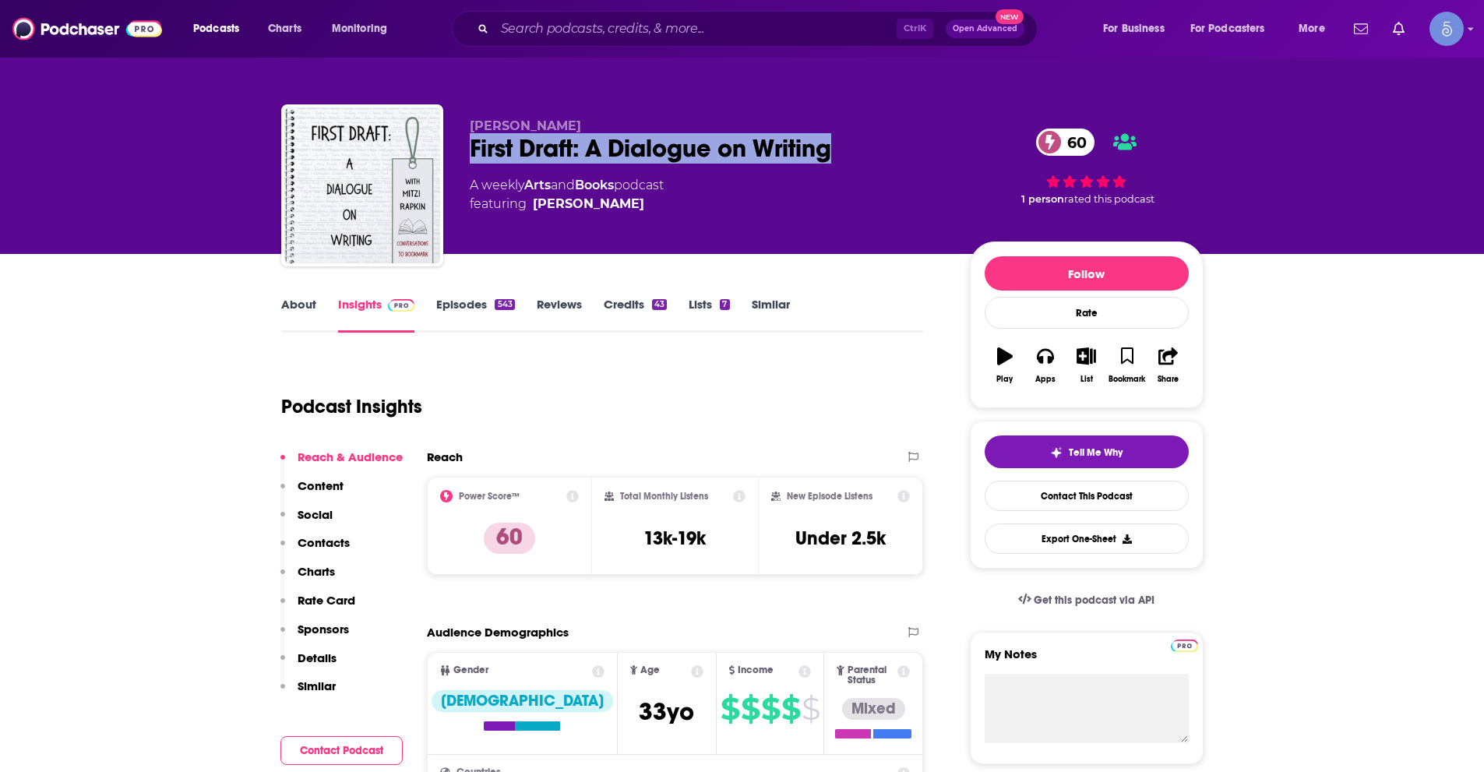
drag, startPoint x: 470, startPoint y: 148, endPoint x: 831, endPoint y: 143, distance: 361.6
click at [834, 142] on div "First Draft: A Dialogue on Writing 60" at bounding box center [707, 148] width 475 height 30
copy h2 "First Draft: A Dialogue on Writing"
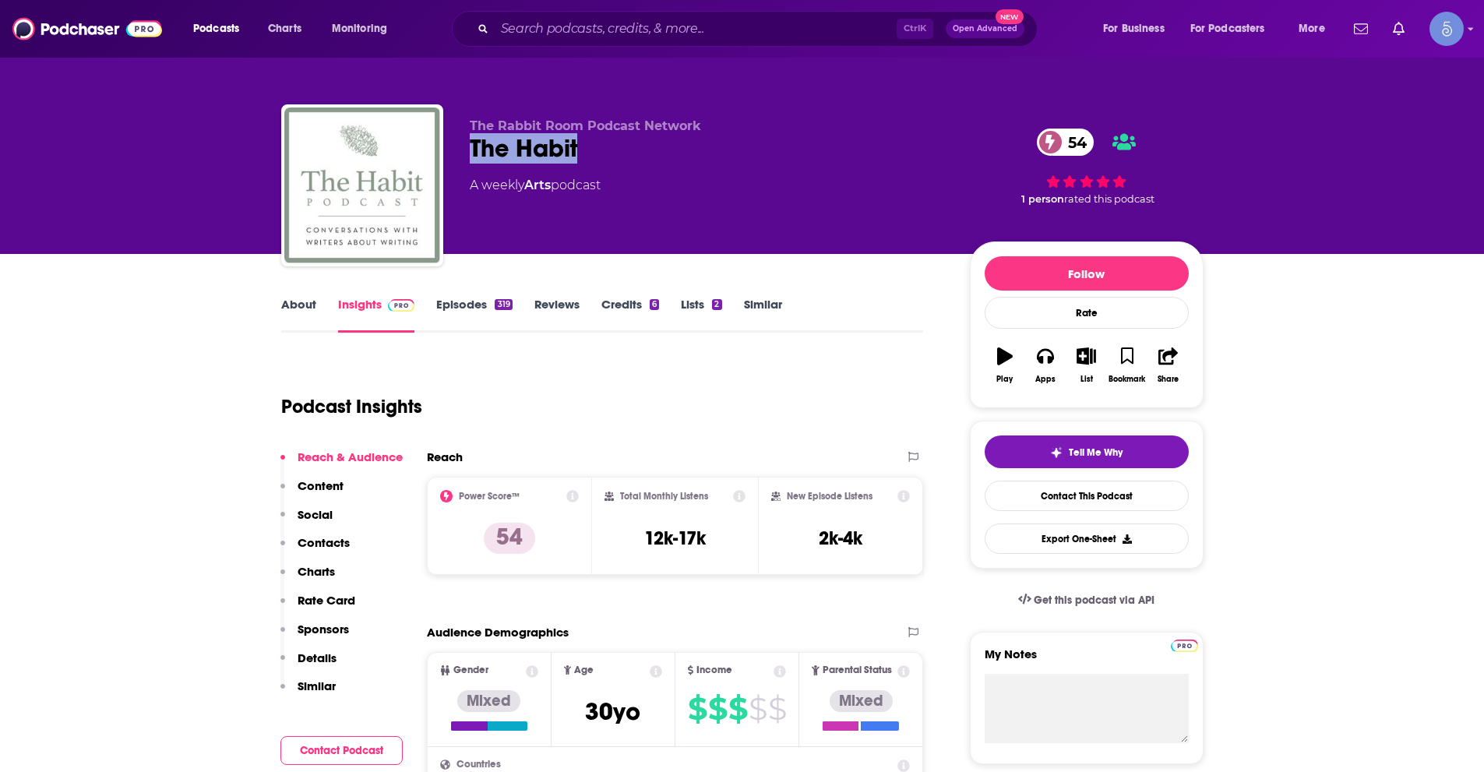
drag, startPoint x: 475, startPoint y: 146, endPoint x: 976, endPoint y: 192, distance: 503.2
click at [594, 155] on div "The Habit 54" at bounding box center [707, 148] width 475 height 30
copy h2 "The Habit"
